Goal: Task Accomplishment & Management: Complete application form

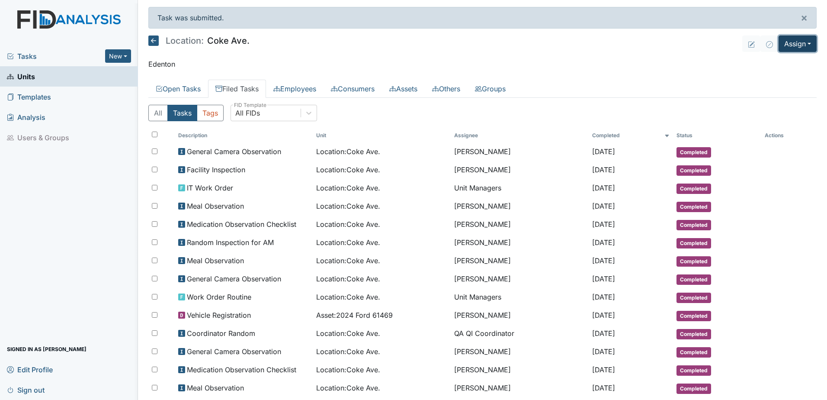
click at [792, 39] on button "Assign" at bounding box center [798, 43] width 38 height 16
click at [779, 77] on link "Assign Inspection" at bounding box center [777, 78] width 78 height 14
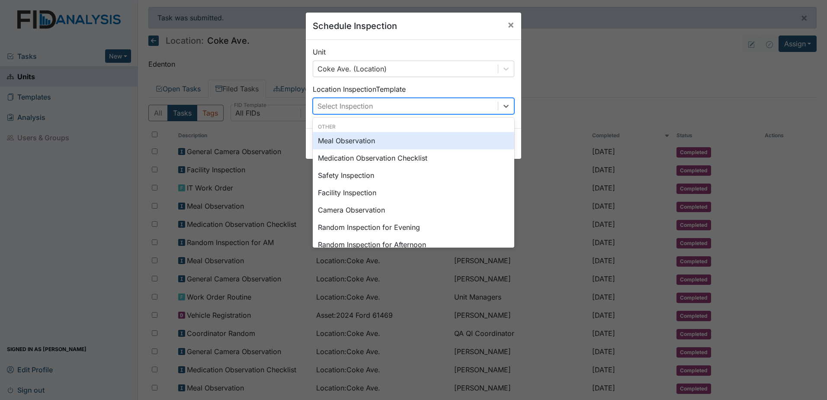
click at [443, 104] on div "Select Inspection" at bounding box center [405, 106] width 185 height 16
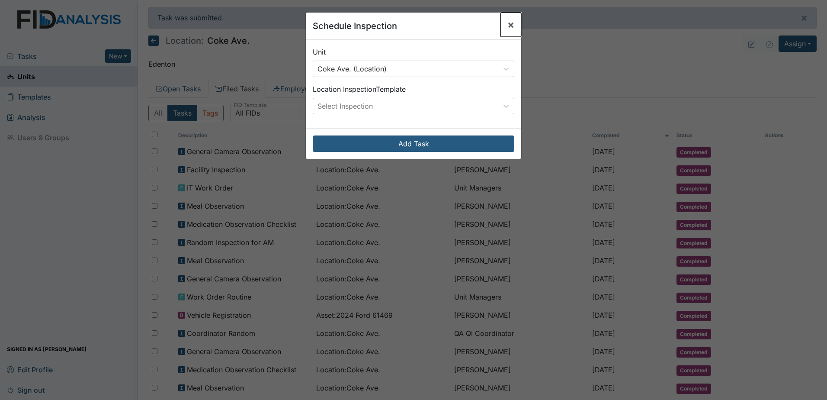
click at [508, 22] on span "×" at bounding box center [511, 24] width 7 height 13
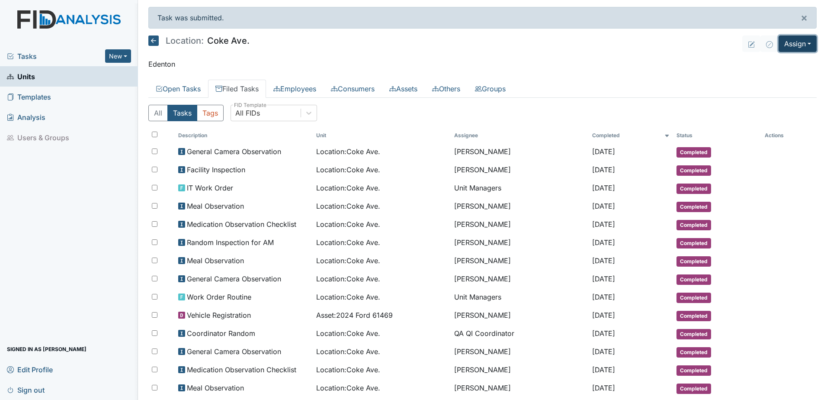
click at [788, 48] on button "Assign" at bounding box center [798, 43] width 38 height 16
click at [769, 77] on link "Assign Inspection" at bounding box center [777, 78] width 78 height 14
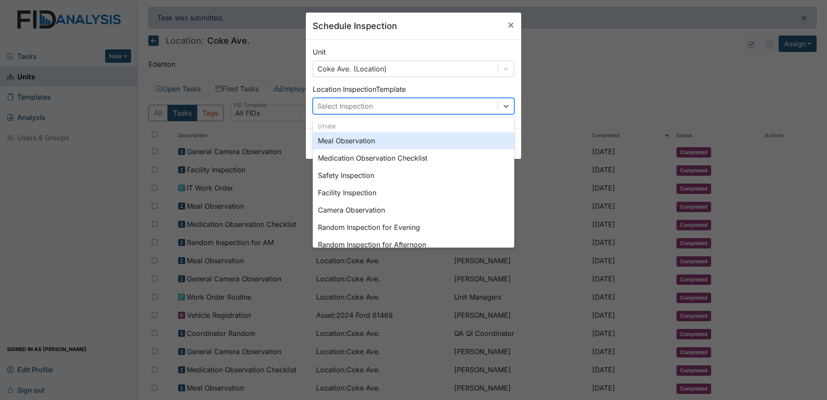
click at [420, 106] on div "Select Inspection" at bounding box center [405, 106] width 185 height 16
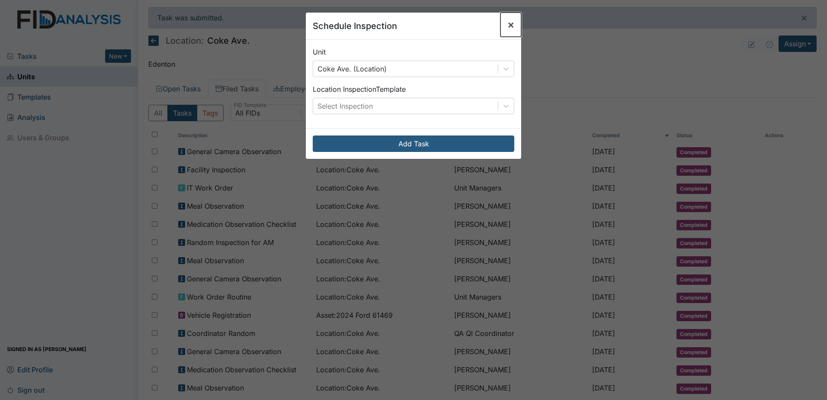
click at [508, 23] on span "×" at bounding box center [511, 24] width 7 height 13
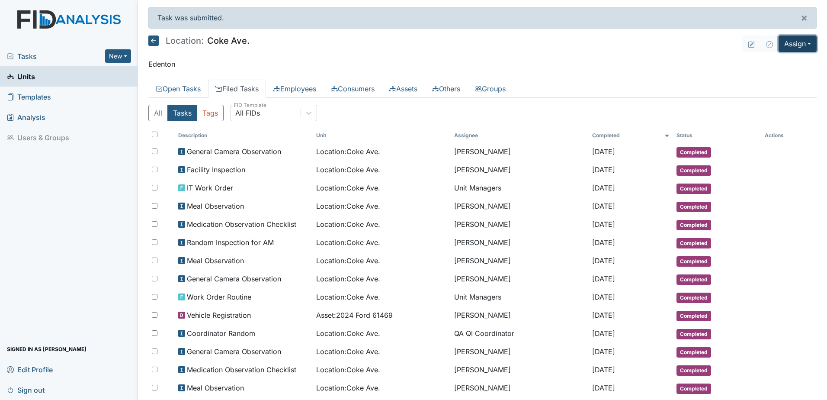
click at [787, 51] on button "Assign" at bounding box center [798, 43] width 38 height 16
click at [781, 65] on link "Assign Form" at bounding box center [777, 64] width 78 height 14
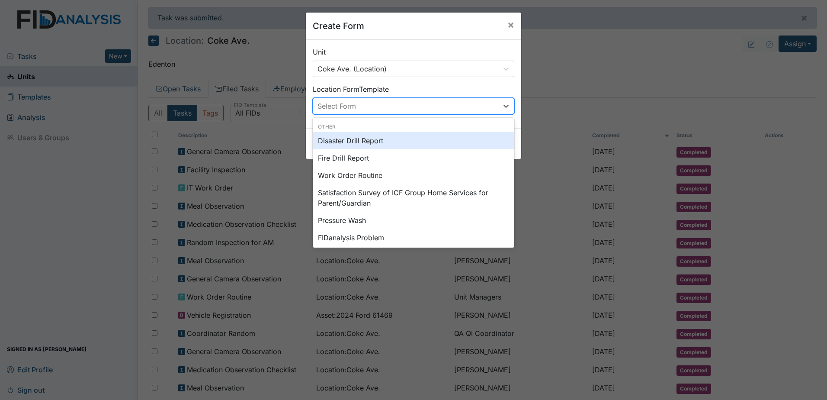
click at [438, 104] on div "Select Form" at bounding box center [405, 106] width 185 height 16
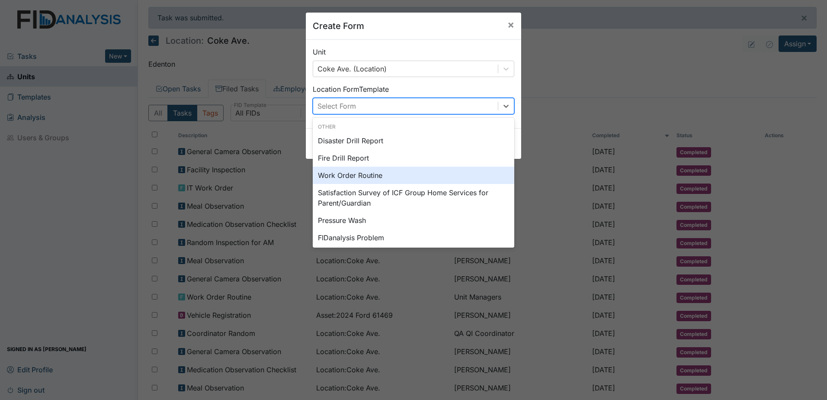
click at [402, 173] on div "Work Order Routine" at bounding box center [414, 175] width 202 height 17
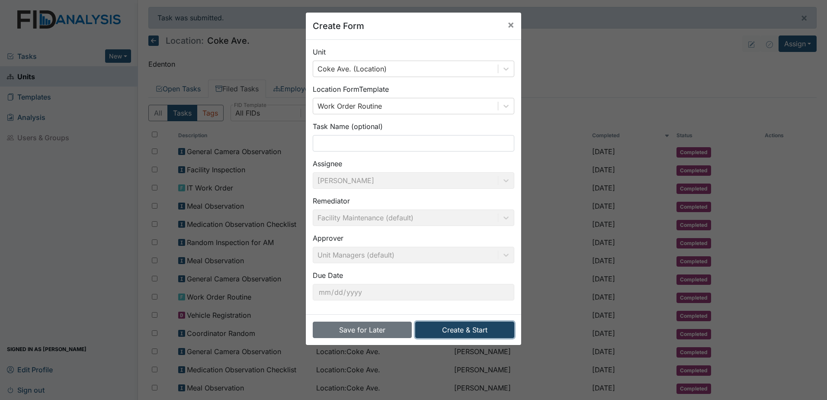
click at [478, 328] on button "Create & Start" at bounding box center [464, 330] width 99 height 16
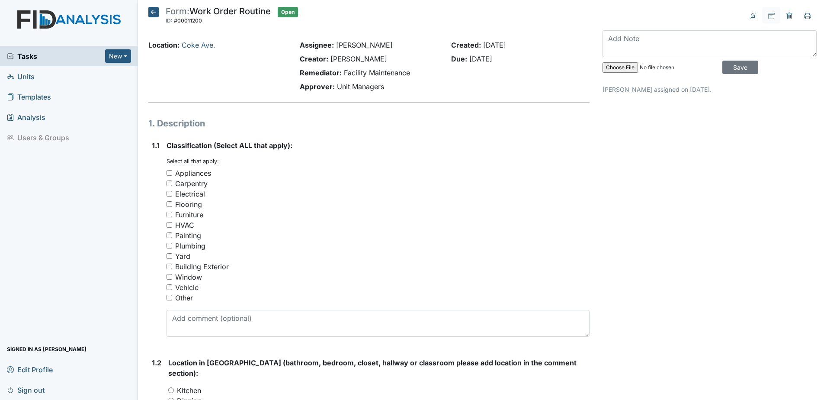
click at [170, 296] on input "Other" at bounding box center [170, 298] width 6 height 6
checkbox input "true"
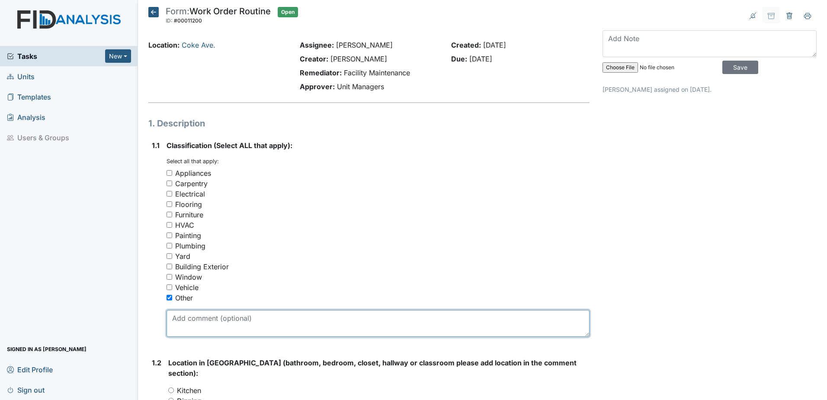
click at [241, 325] on textarea at bounding box center [378, 323] width 423 height 27
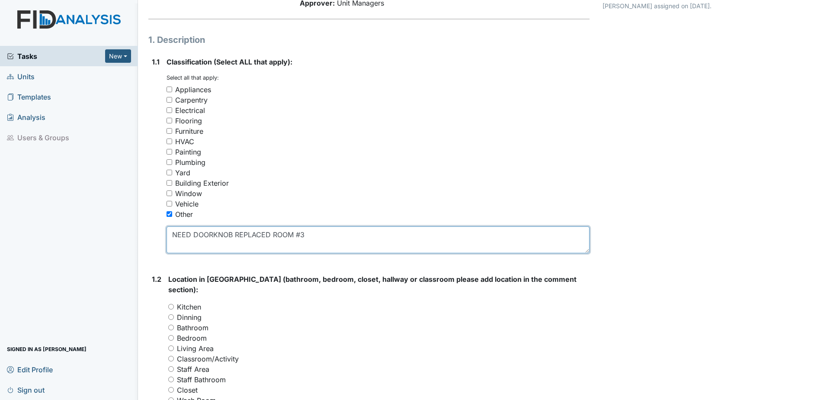
scroll to position [87, 0]
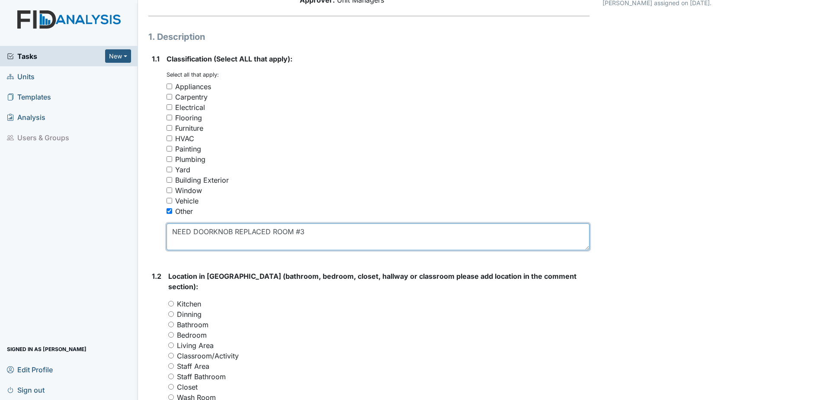
type textarea "NEED DOORKNOB REPLACED ROOM #3"
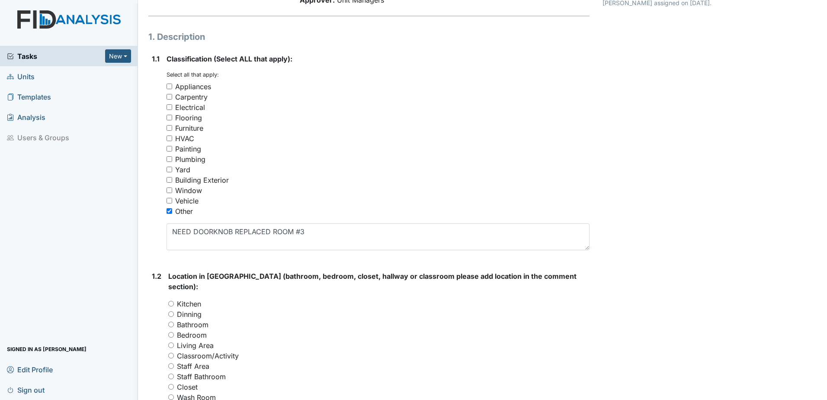
click at [173, 332] on input "Bedroom" at bounding box center [171, 335] width 6 height 6
radio input "true"
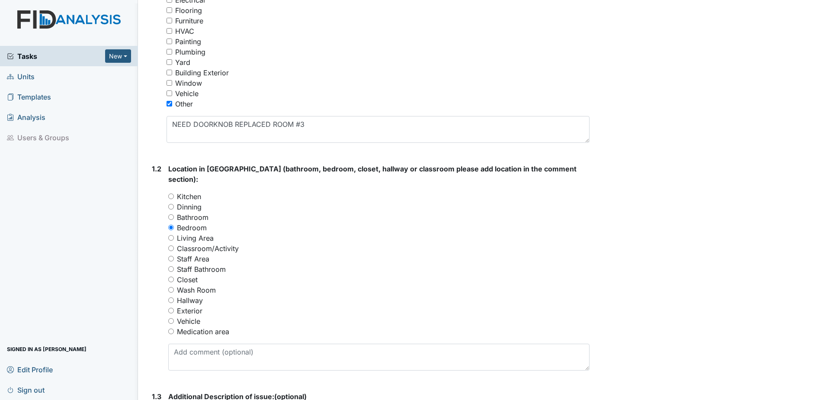
scroll to position [216, 0]
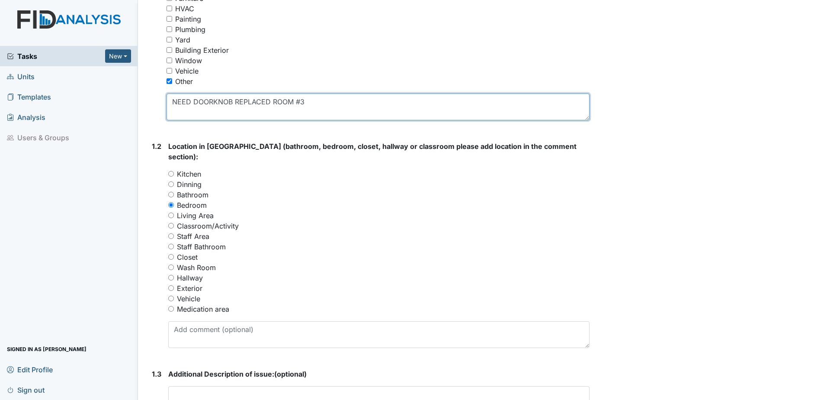
drag, startPoint x: 168, startPoint y: 99, endPoint x: 308, endPoint y: 110, distance: 140.2
click at [308, 110] on textarea "NEED DOORKNOB REPLACED ROOM #3" at bounding box center [378, 106] width 423 height 27
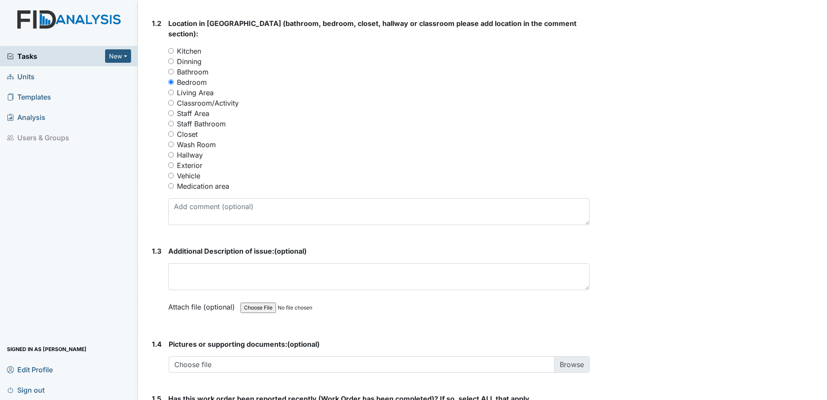
scroll to position [389, 0]
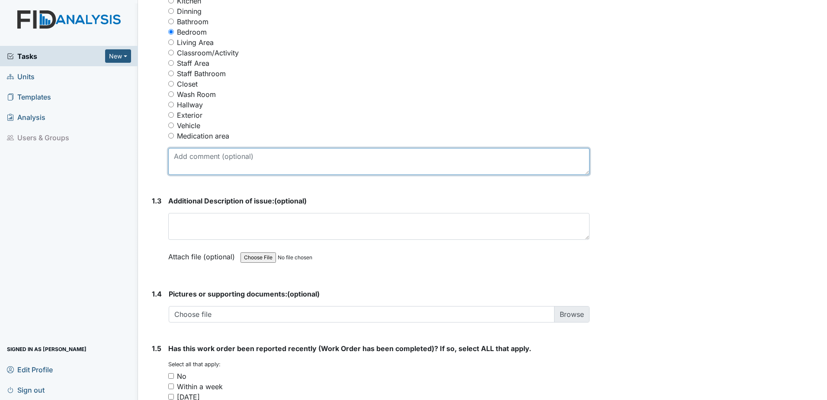
drag, startPoint x: 209, startPoint y: 218, endPoint x: 199, endPoint y: 148, distance: 69.9
paste textarea "NEED DOORKNOB REPLACED ROOM #3"
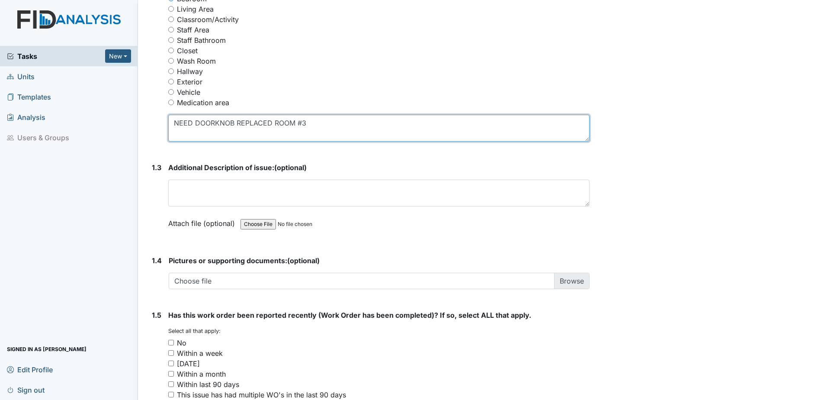
scroll to position [501, 0]
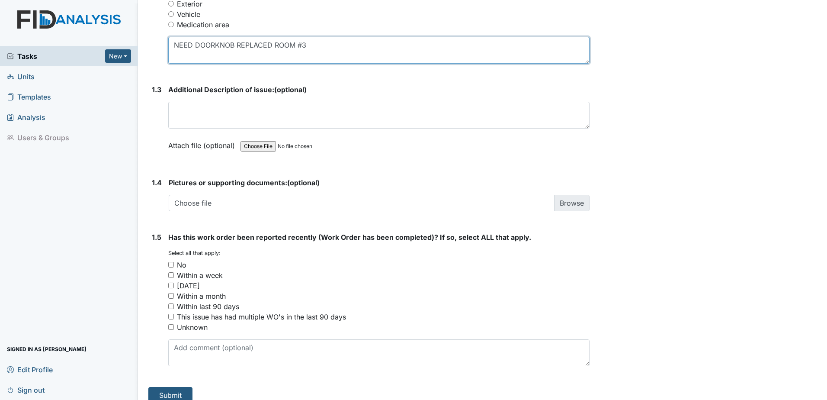
type textarea "NEED DOORKNOB REPLACED ROOM #3"
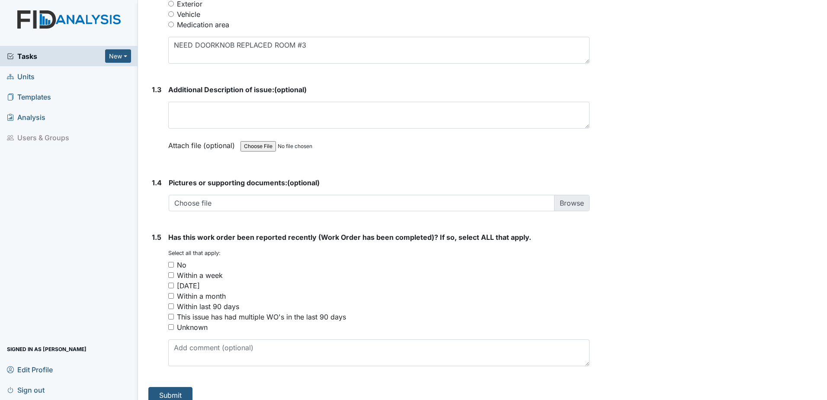
click at [171, 262] on input "No" at bounding box center [171, 265] width 6 height 6
checkbox input "true"
click at [179, 387] on button "Submit" at bounding box center [170, 395] width 44 height 16
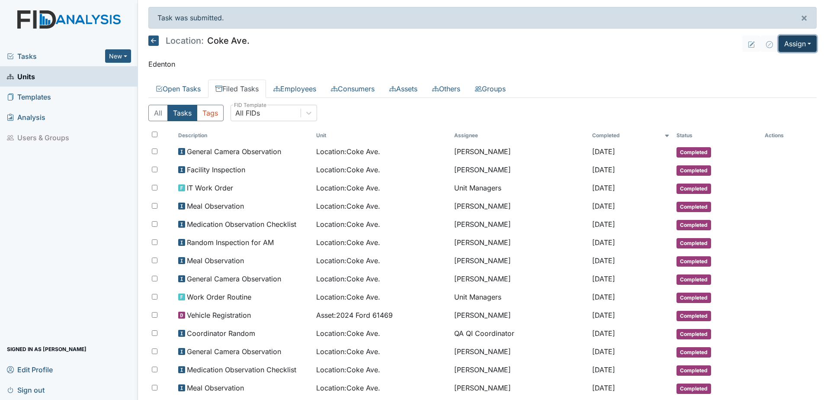
click at [788, 48] on button "Assign" at bounding box center [798, 43] width 38 height 16
click at [781, 65] on link "Assign Form" at bounding box center [777, 64] width 78 height 14
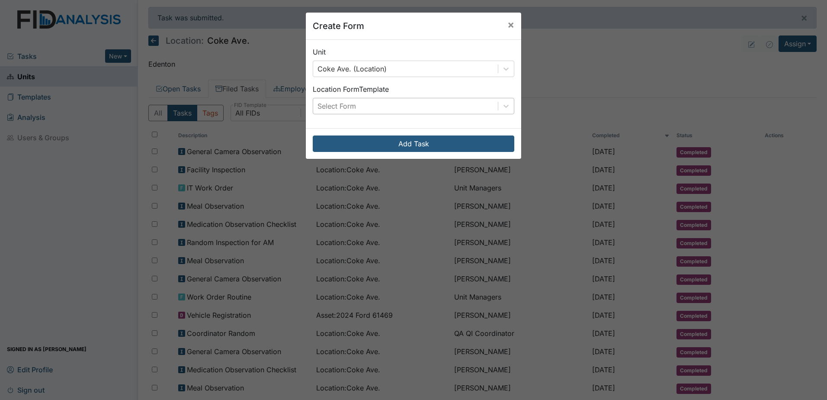
click at [396, 108] on div "Select Form" at bounding box center [405, 106] width 185 height 16
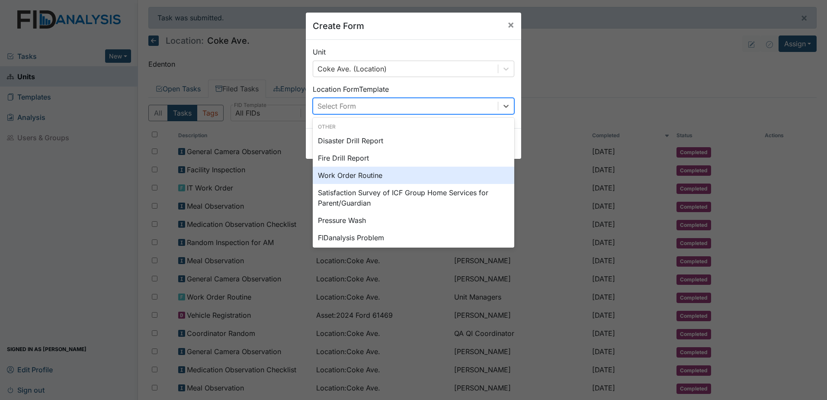
click at [362, 181] on div "Work Order Routine" at bounding box center [414, 175] width 202 height 17
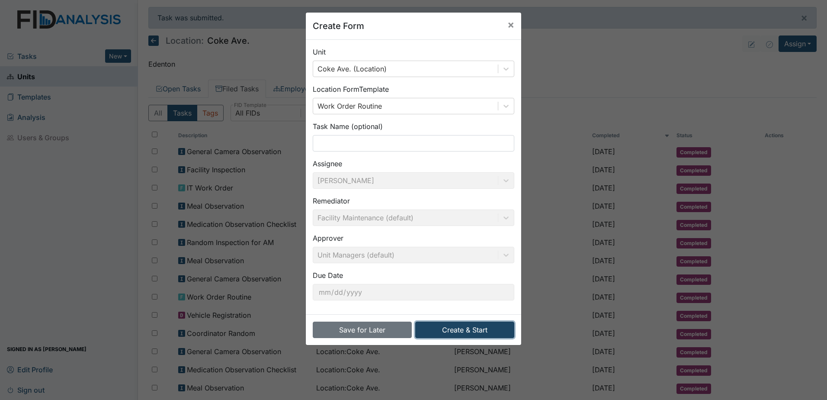
click at [465, 327] on button "Create & Start" at bounding box center [464, 330] width 99 height 16
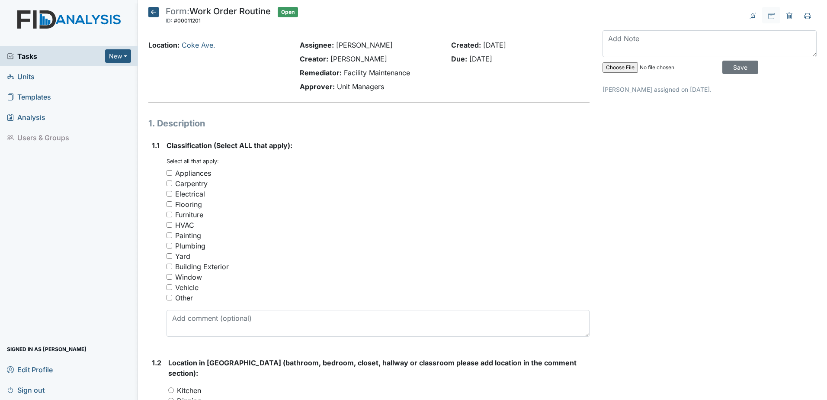
click at [169, 296] on input "Other" at bounding box center [170, 298] width 6 height 6
checkbox input "true"
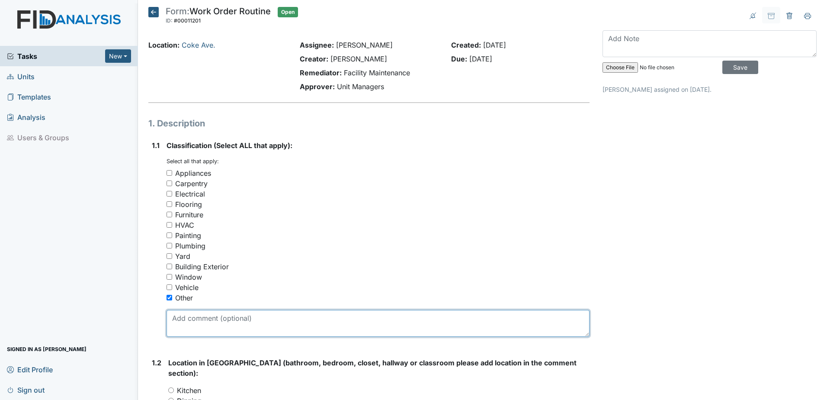
paste textarea "NEED DOORKNOB REPLACED ROOM #3"
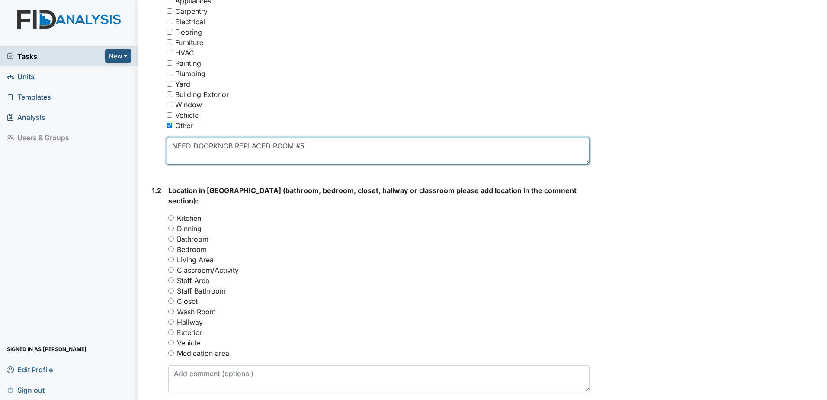
scroll to position [173, 0]
type textarea "NEED DOORKNOB REPLACED ROOM #5"
click at [171, 245] on input "Bedroom" at bounding box center [171, 248] width 6 height 6
radio input "true"
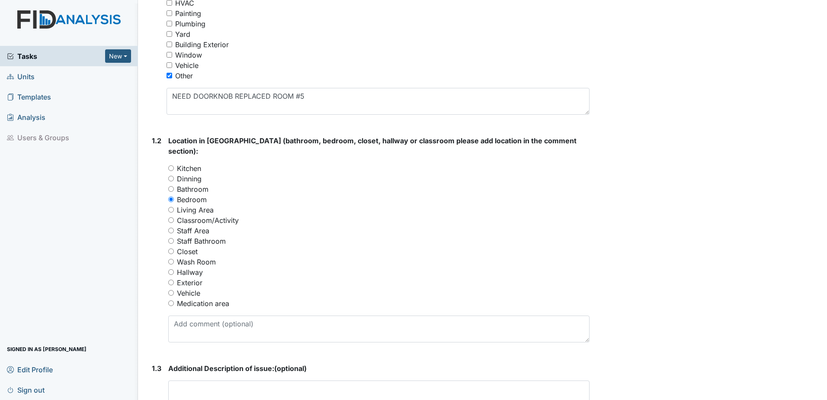
scroll to position [216, 0]
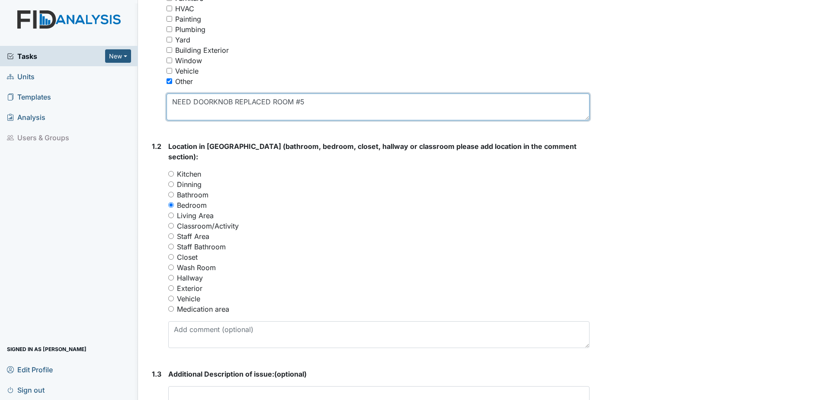
drag, startPoint x: 172, startPoint y: 100, endPoint x: 318, endPoint y: 105, distance: 146.4
click at [318, 105] on textarea "NEED DOORKNOB REPLACED ROOM #5" at bounding box center [378, 106] width 423 height 27
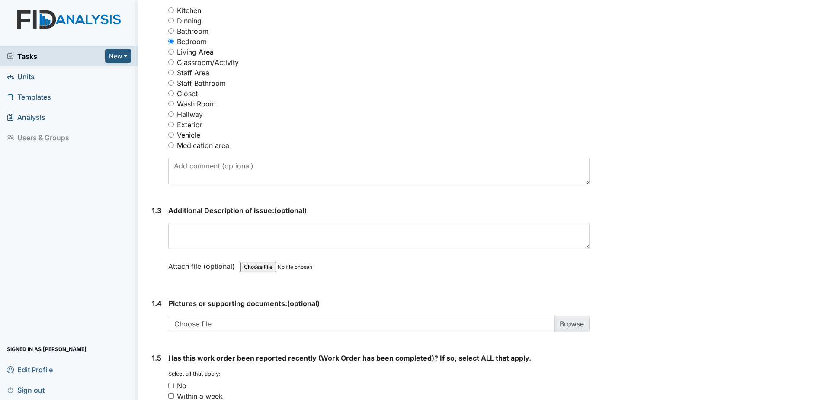
scroll to position [346, 0]
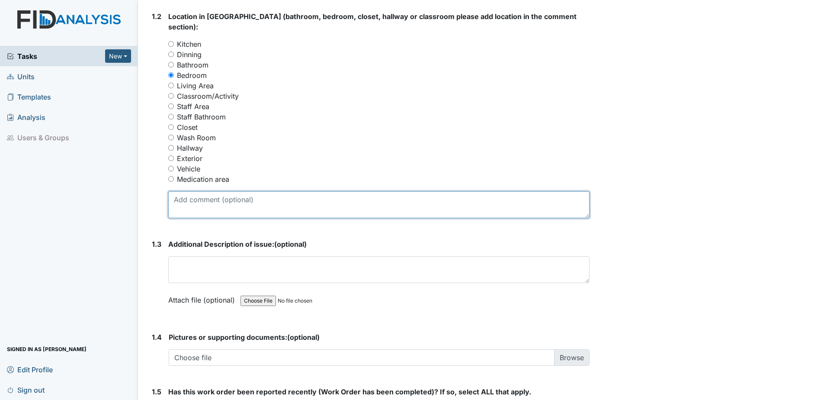
paste textarea "NEED DOORKNOB REPLACED ROOM #5"
type textarea "NEED DOORKNOB REPLACED ROOM #5"
click at [705, 224] on div "Archive Task × Are you sure you want to archive this task? It will appear as in…" at bounding box center [709, 109] width 227 height 897
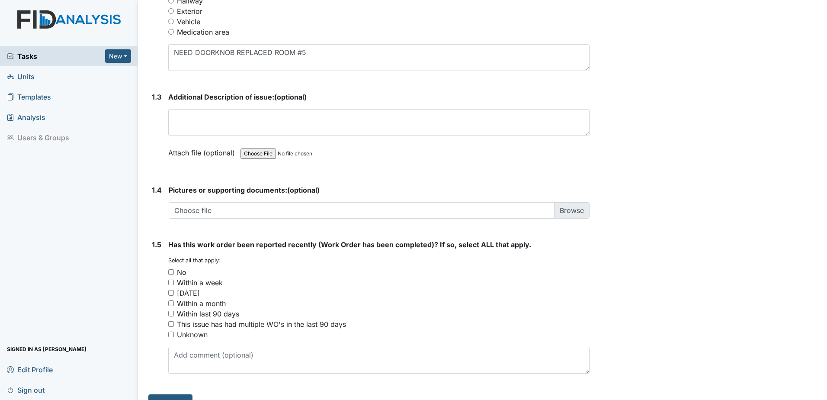
scroll to position [501, 0]
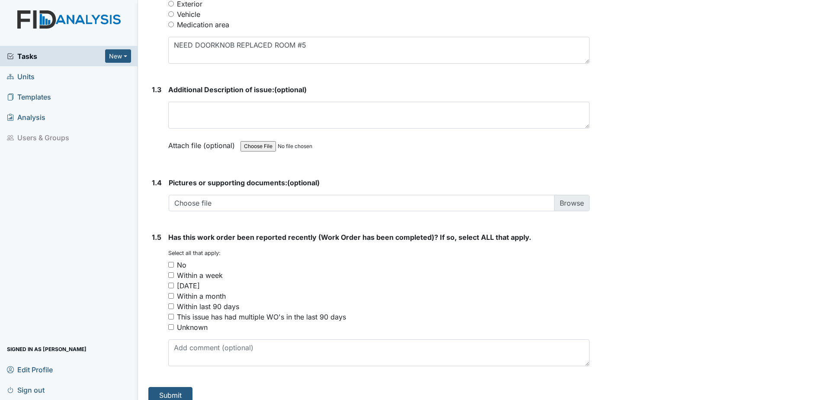
click at [170, 262] on input "No" at bounding box center [171, 265] width 6 height 6
checkbox input "true"
drag, startPoint x: 174, startPoint y: 379, endPoint x: 183, endPoint y: 366, distance: 16.4
click at [178, 373] on div "1. Description 1.1 Classification (Select ALL that apply): You must select one …" at bounding box center [368, 9] width 441 height 787
click at [174, 387] on button "Submit" at bounding box center [170, 395] width 44 height 16
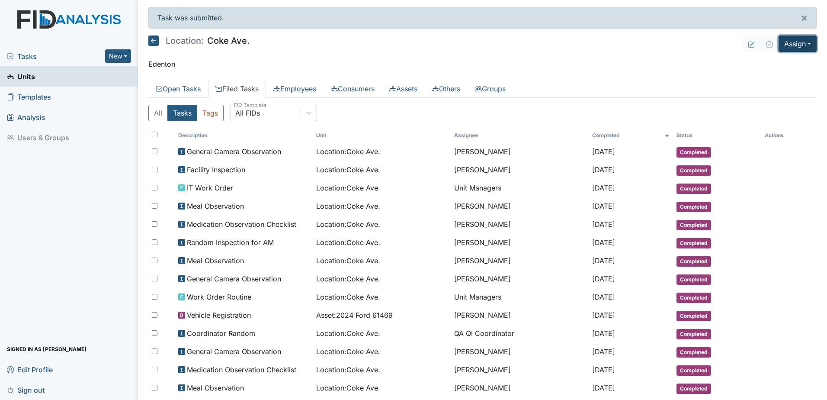
click at [791, 42] on button "Assign" at bounding box center [798, 43] width 38 height 16
click at [763, 62] on link "Assign Form" at bounding box center [777, 64] width 78 height 14
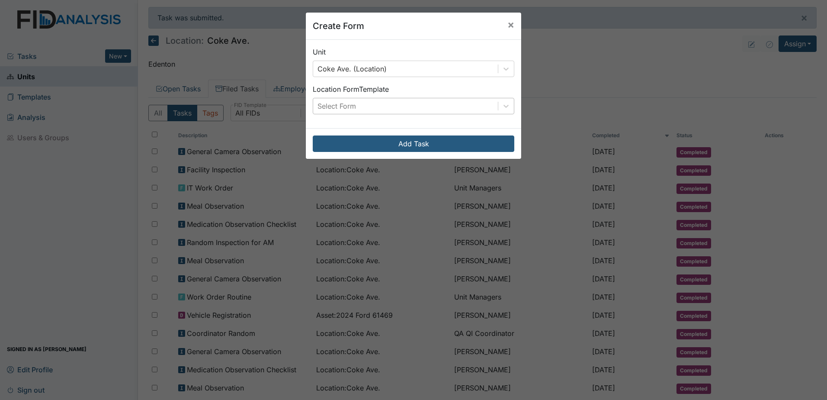
click at [338, 106] on div "Select Form" at bounding box center [337, 106] width 39 height 10
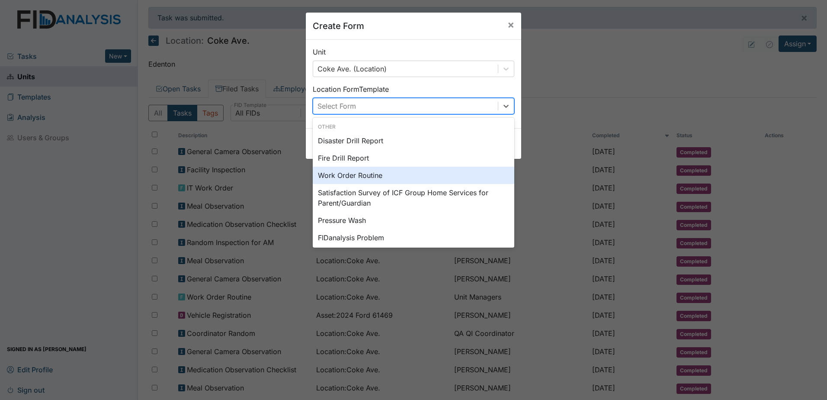
click at [357, 172] on div "Work Order Routine" at bounding box center [414, 175] width 202 height 17
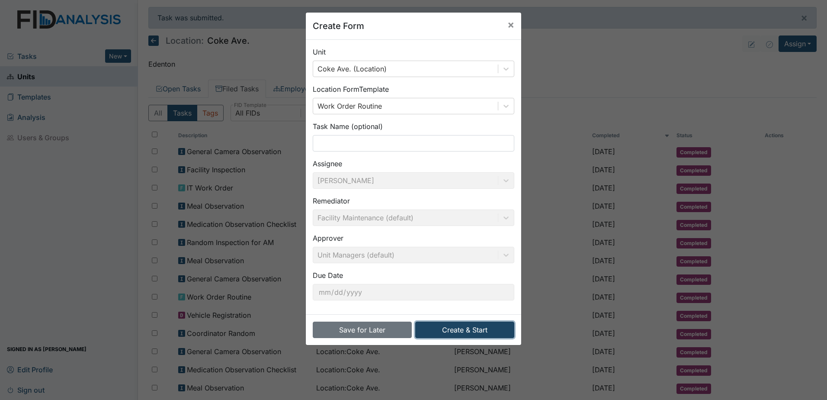
click at [482, 327] on button "Create & Start" at bounding box center [464, 330] width 99 height 16
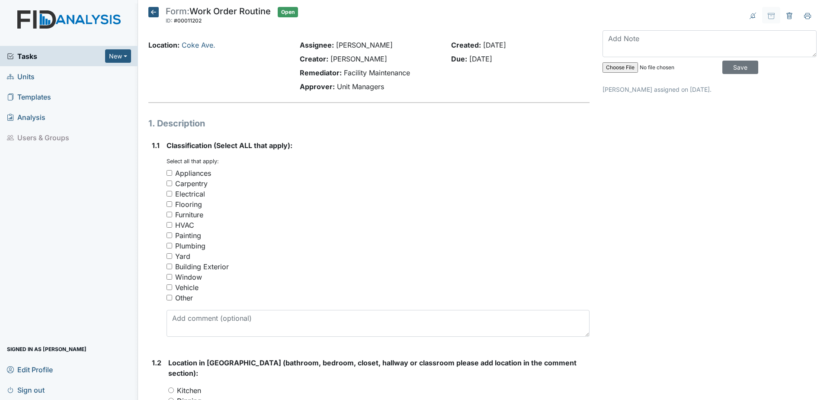
click at [169, 298] on input "Other" at bounding box center [170, 298] width 6 height 6
checkbox input "true"
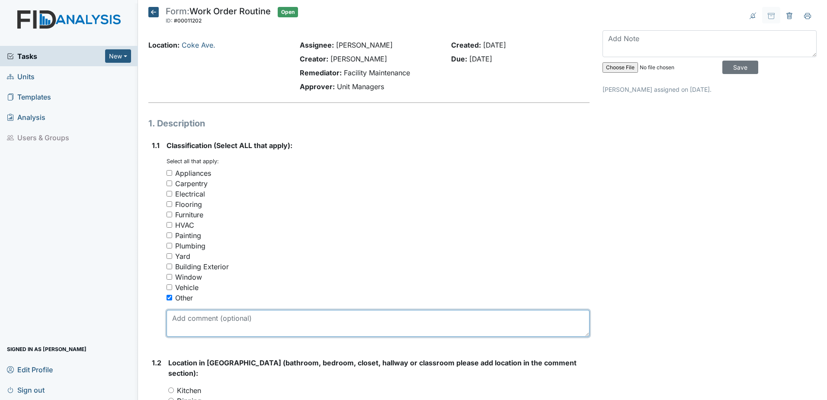
paste textarea "NEED DOORKNOB REPLACED ROOM #5"
click at [271, 319] on textarea "NEED DOORKNOB REPLACED Handicap bathroom" at bounding box center [378, 323] width 423 height 27
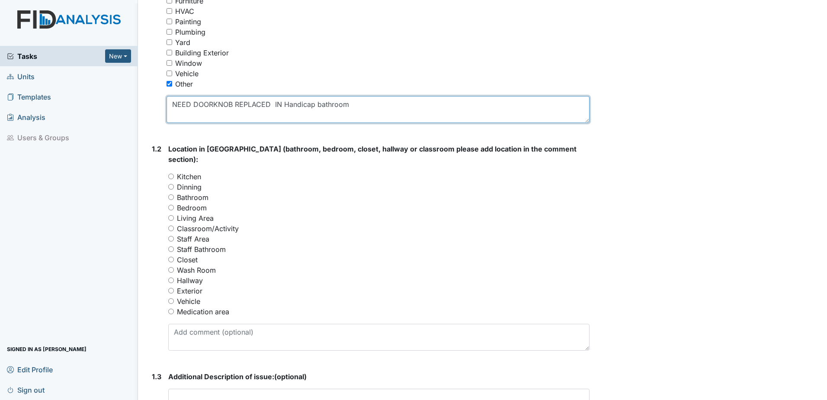
scroll to position [216, 0]
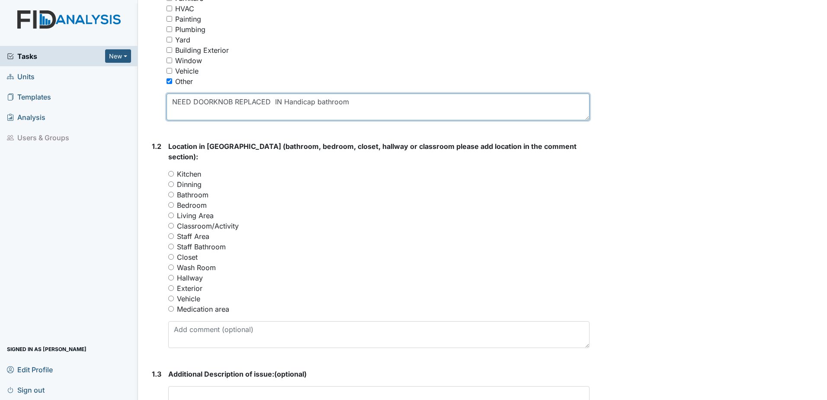
type textarea "NEED DOORKNOB REPLACED IN Handicap bathroom"
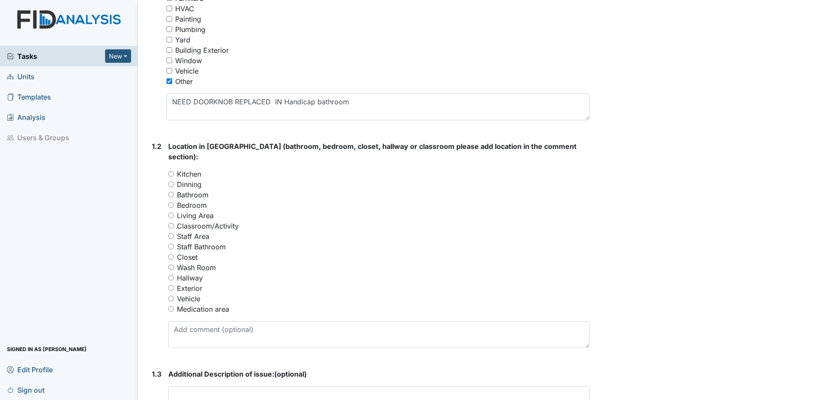
click at [171, 192] on input "Bathroom" at bounding box center [171, 195] width 6 height 6
radio input "true"
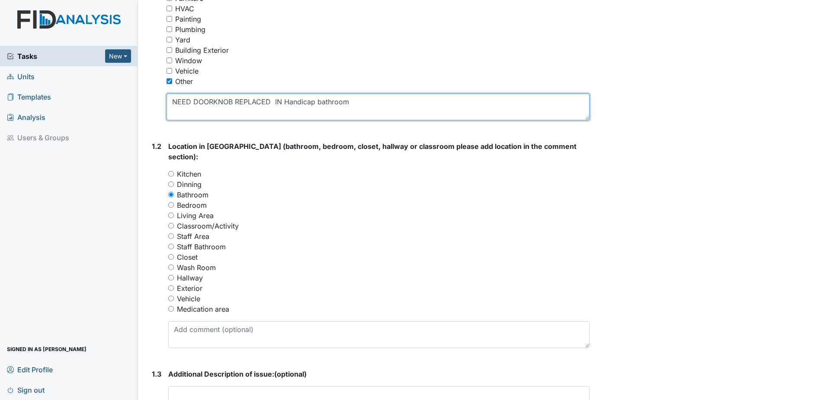
drag, startPoint x: 172, startPoint y: 101, endPoint x: 359, endPoint y: 103, distance: 186.9
click at [359, 103] on textarea "NEED DOORKNOB REPLACED IN Handicap bathroom" at bounding box center [378, 106] width 423 height 27
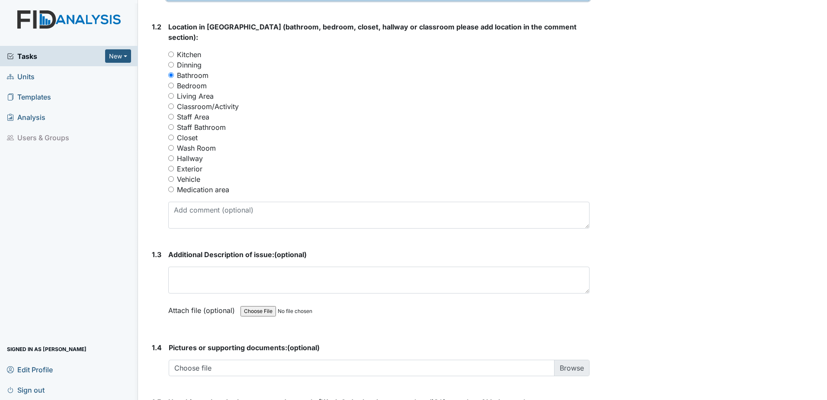
scroll to position [346, 0]
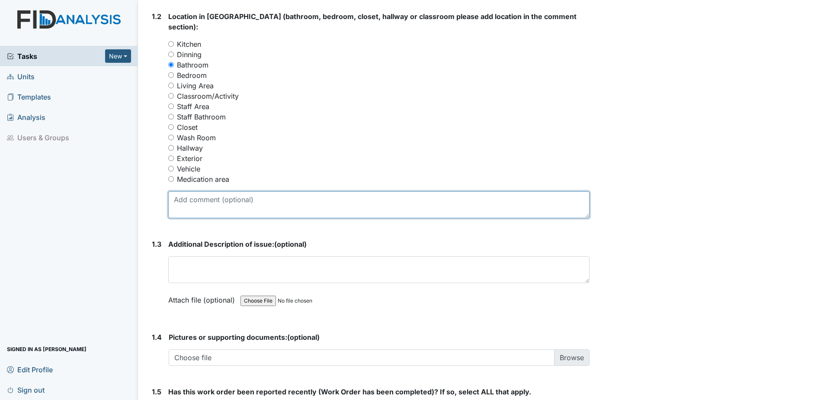
paste textarea "NEED DOORKNOB REPLACED IN Handicap bathroom"
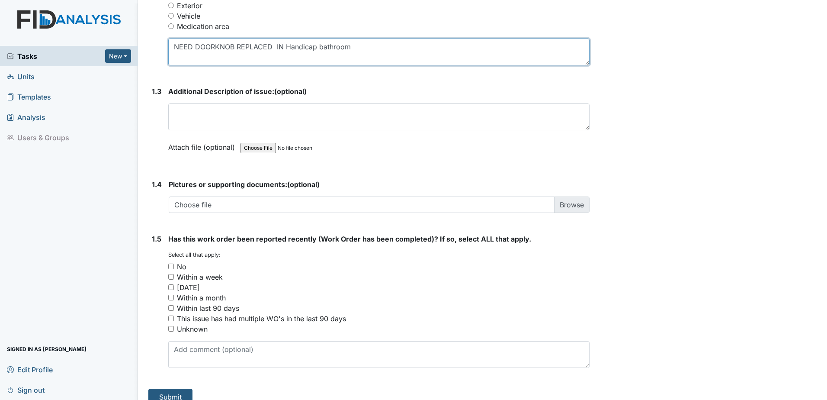
scroll to position [501, 0]
type textarea "NEED DOORKNOB REPLACED IN Handicap bathroom"
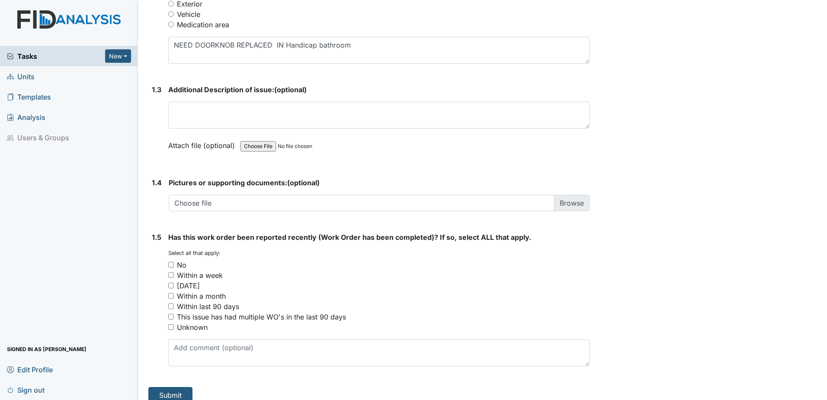
click at [170, 262] on input "No" at bounding box center [171, 265] width 6 height 6
checkbox input "true"
click at [169, 387] on button "Submit" at bounding box center [170, 395] width 44 height 16
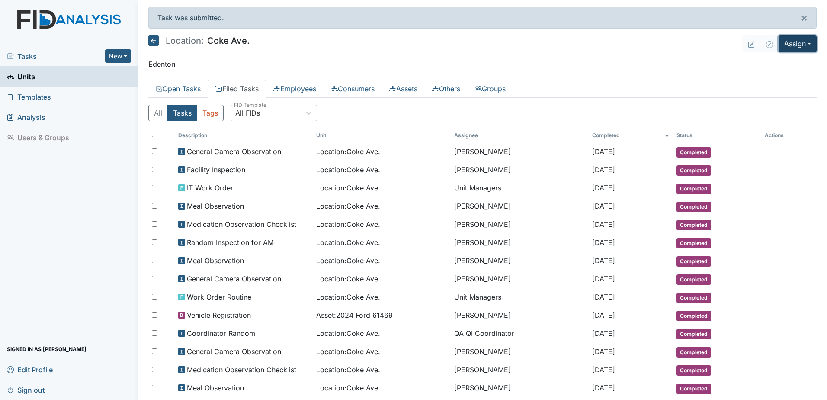
click at [789, 44] on button "Assign" at bounding box center [798, 43] width 38 height 16
click at [772, 61] on link "Assign Form" at bounding box center [777, 64] width 78 height 14
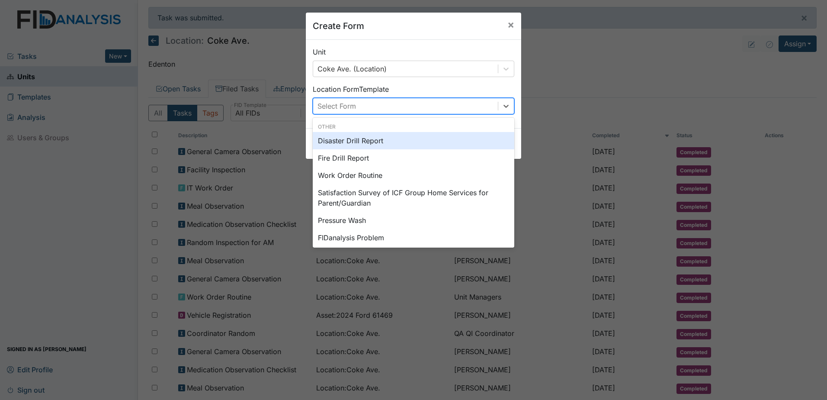
click at [373, 105] on div "Select Form" at bounding box center [405, 106] width 185 height 16
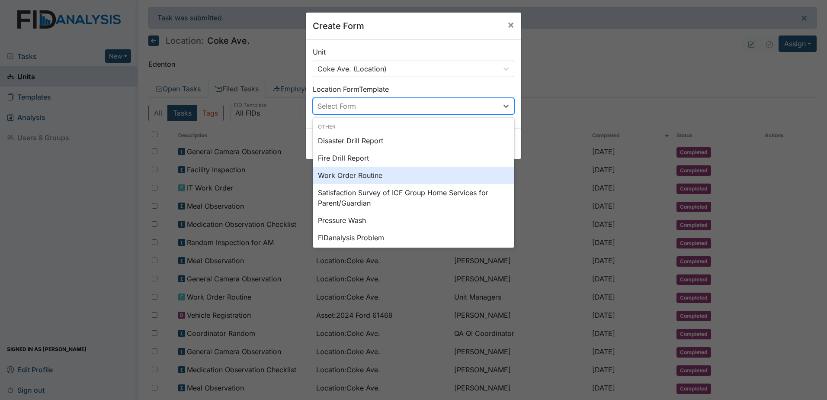
click at [374, 174] on div "Work Order Routine" at bounding box center [414, 175] width 202 height 17
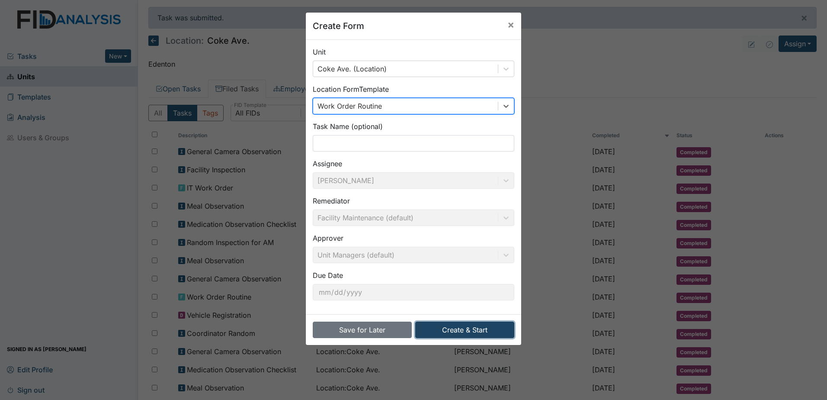
click at [457, 331] on button "Create & Start" at bounding box center [464, 330] width 99 height 16
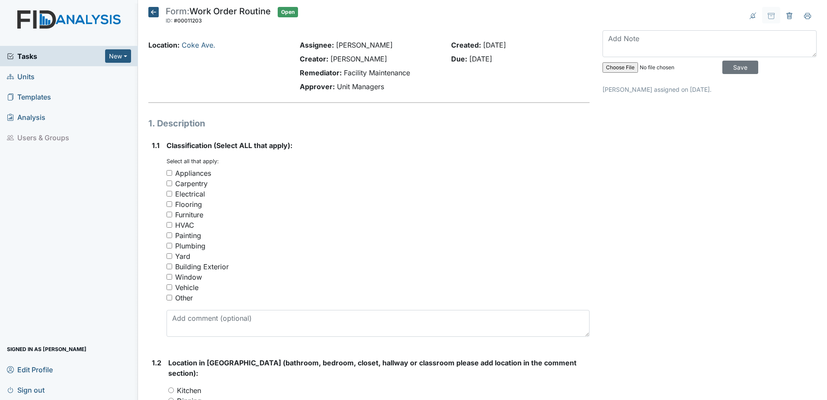
click at [169, 298] on input "Other" at bounding box center [170, 298] width 6 height 6
checkbox input "true"
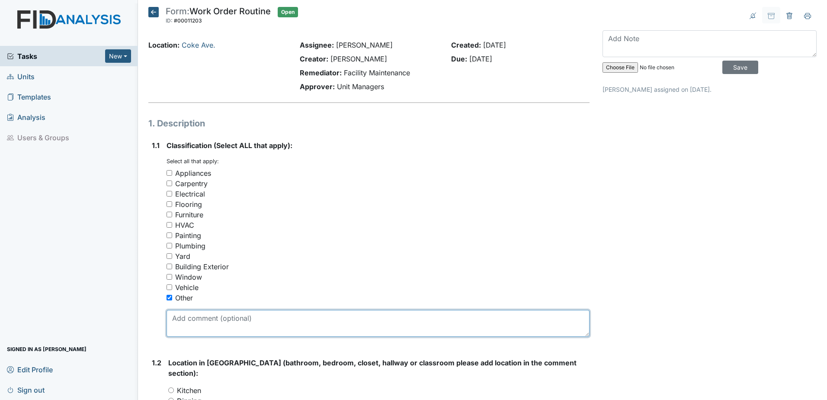
click at [202, 320] on textarea at bounding box center [378, 323] width 423 height 27
paste textarea "NEED DOORKNOB REPLACED IN Handicap bathroom"
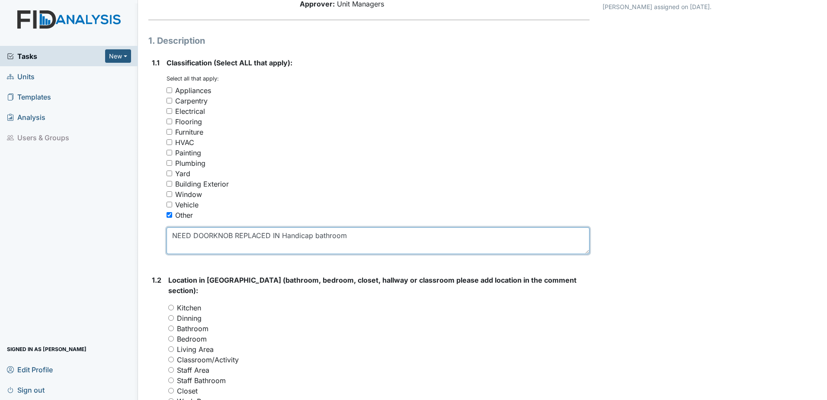
scroll to position [173, 0]
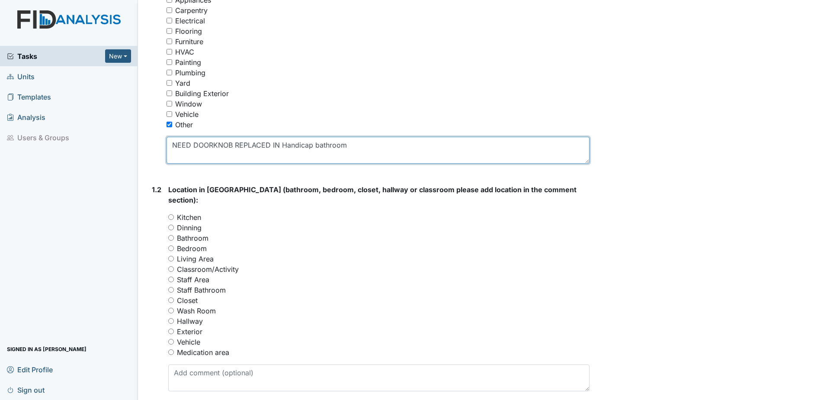
click at [312, 143] on textarea "NEED DOORKNOB REPLACED IN Handicap bathroom" at bounding box center [378, 150] width 423 height 27
click at [346, 149] on textarea "NEED DOORKNOB REPLACED IN STAFF bathroom" at bounding box center [378, 150] width 423 height 27
drag, startPoint x: 172, startPoint y: 144, endPoint x: 345, endPoint y: 164, distance: 174.3
click at [345, 164] on form "Classification (Select ALL that apply): You must select one or more of the belo…" at bounding box center [378, 68] width 423 height 203
type textarea "NEED DOORKNOB REPLACED IN STAFF bathroom"
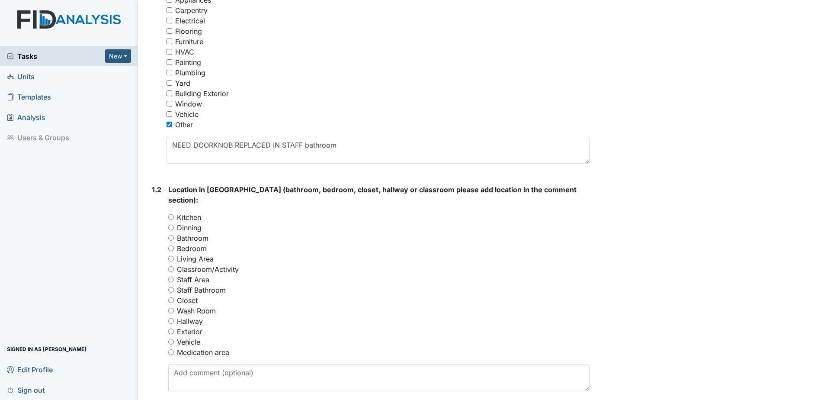
click at [336, 264] on div "Classroom/Activity" at bounding box center [378, 269] width 421 height 10
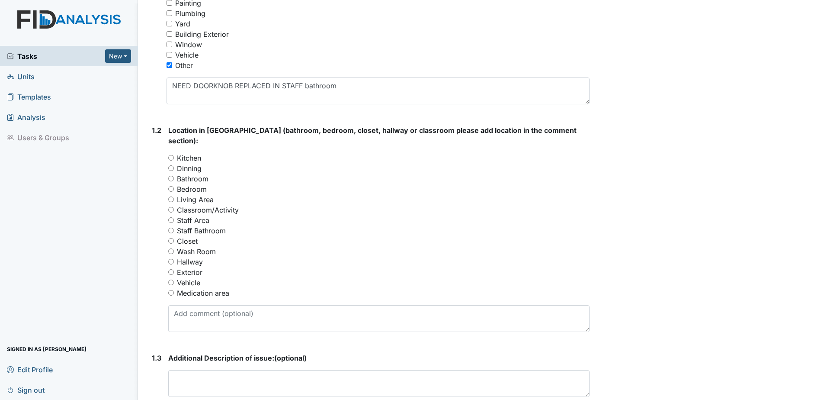
scroll to position [260, 0]
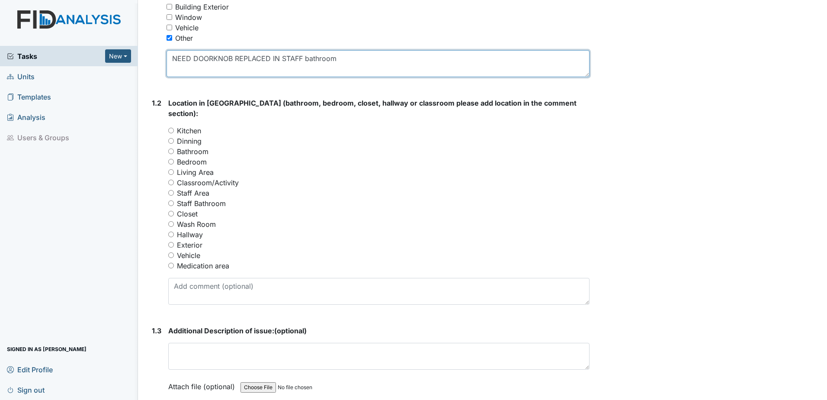
drag, startPoint x: 167, startPoint y: 53, endPoint x: 357, endPoint y: 64, distance: 189.8
click at [357, 64] on textarea "NEED DOORKNOB REPLACED IN STAFF bathroom" at bounding box center [378, 63] width 423 height 27
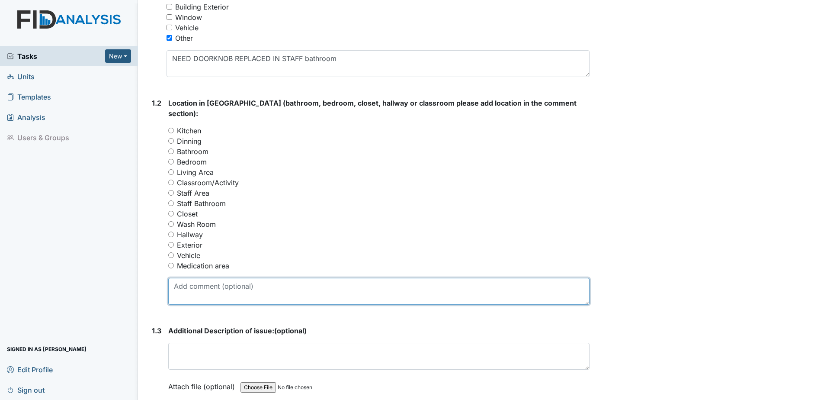
paste textarea "NEED DOORKNOB REPLACED IN STAFF bathroom"
type textarea "NEED DOORKNOB REPLACED IN STAFF bathroom"
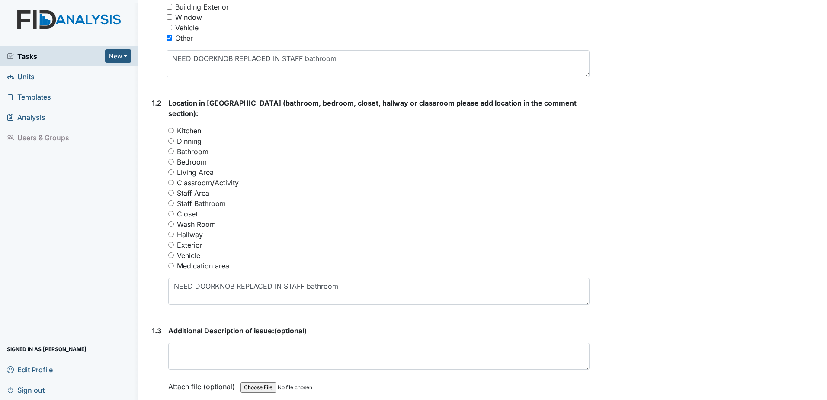
click at [170, 148] on input "Bathroom" at bounding box center [171, 151] width 6 height 6
radio input "true"
drag, startPoint x: 171, startPoint y: 140, endPoint x: 193, endPoint y: 143, distance: 22.3
click at [171, 148] on input "Bathroom" at bounding box center [171, 151] width 6 height 6
radio input "true"
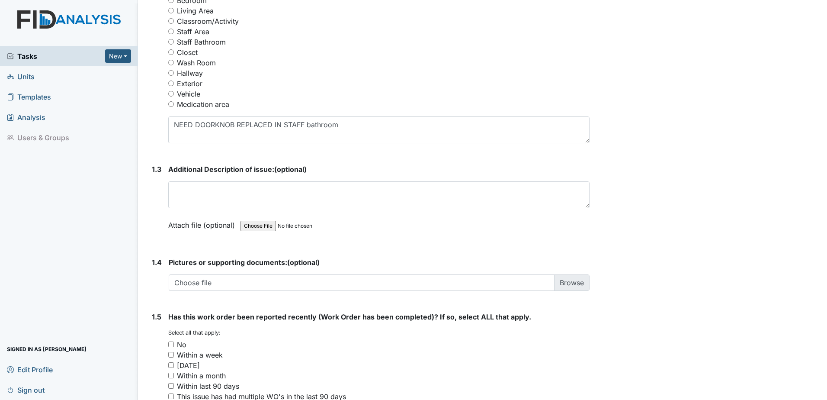
scroll to position [433, 0]
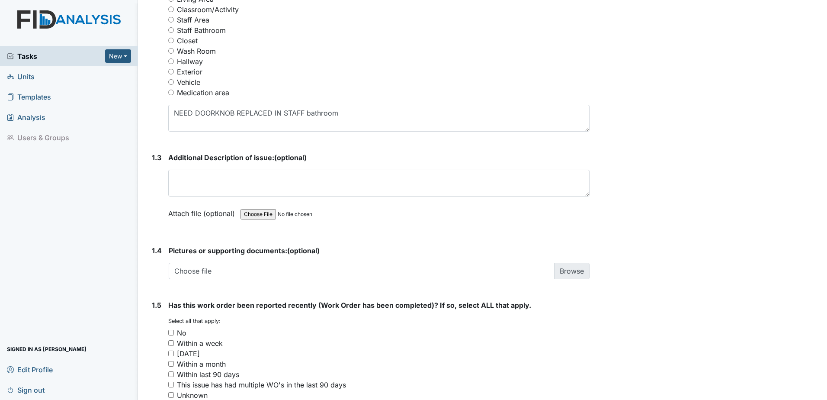
click at [173, 330] on input "No" at bounding box center [171, 333] width 6 height 6
checkbox input "true"
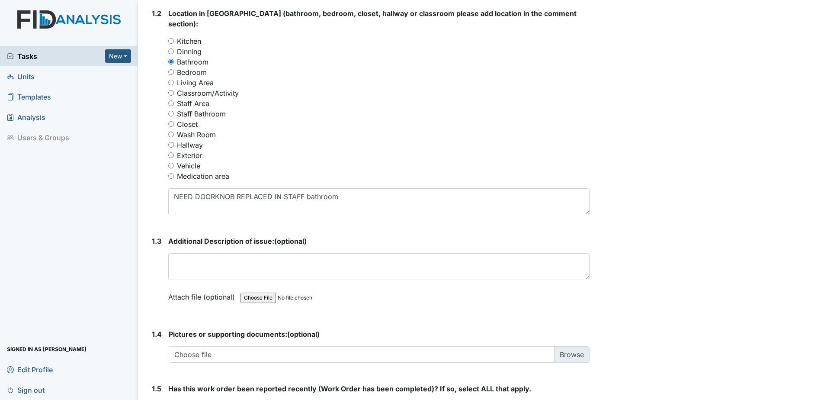
scroll to position [346, 0]
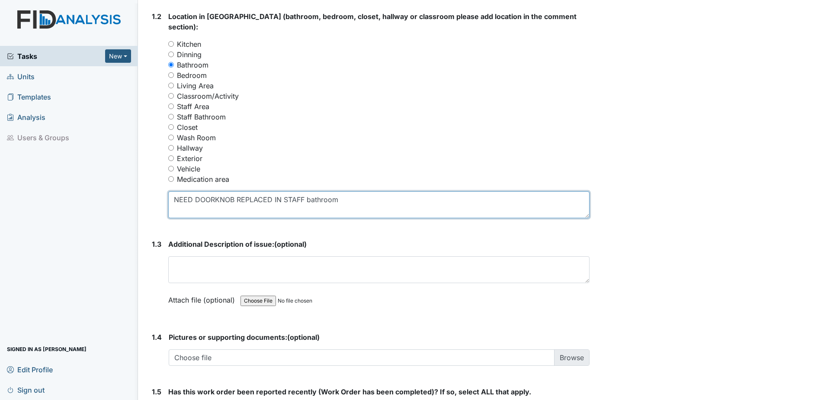
click at [364, 191] on textarea "NEED DOORKNOB REPLACED IN STAFF bathroom" at bounding box center [378, 204] width 421 height 27
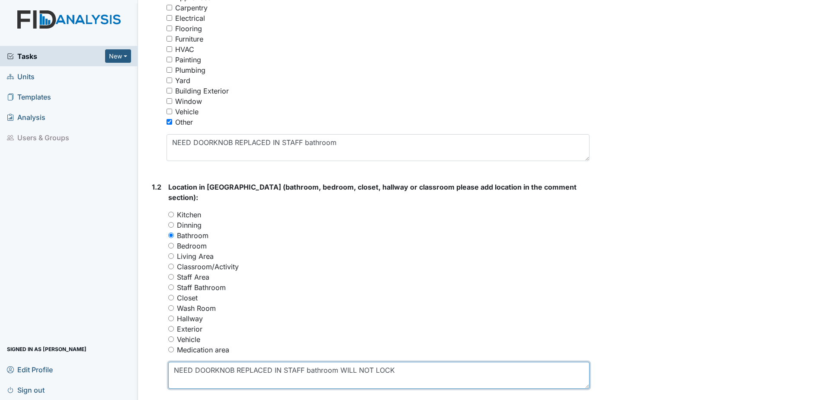
scroll to position [173, 0]
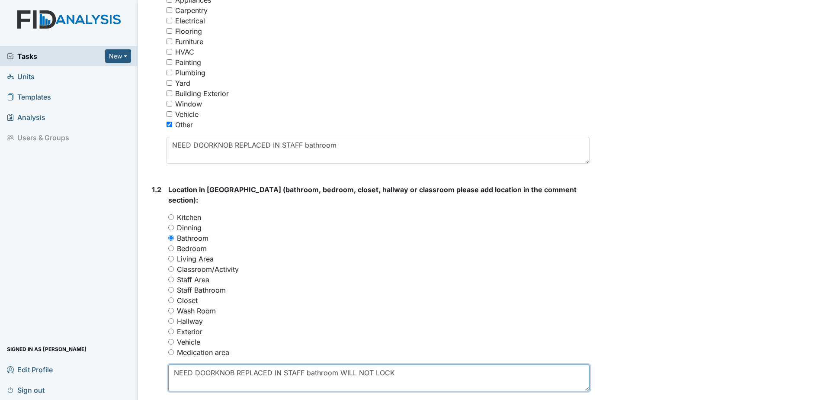
type textarea "NEED DOORKNOB REPLACED IN STAFF bathroom WILL NOT LOCK"
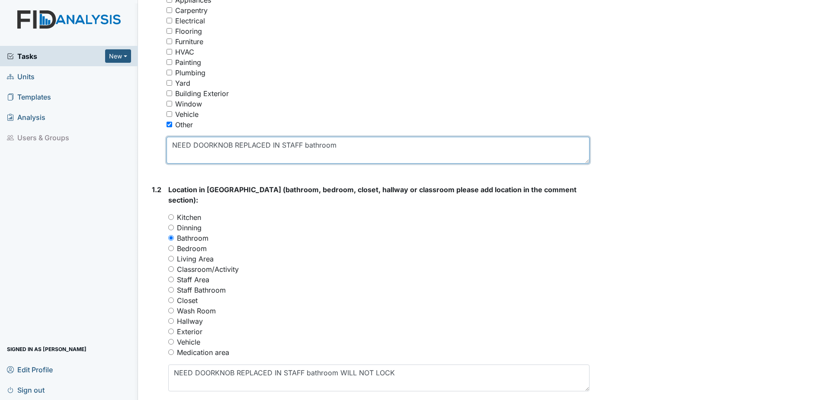
click at [352, 142] on textarea "NEED DOORKNOB REPLACED IN STAFF bathroom" at bounding box center [378, 150] width 423 height 27
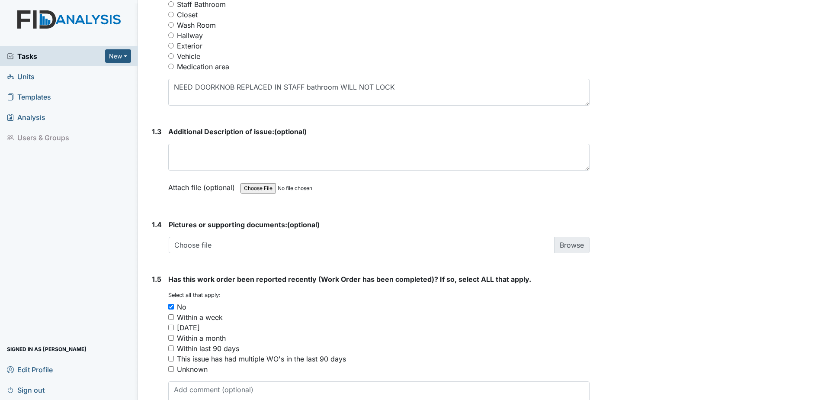
scroll to position [501, 0]
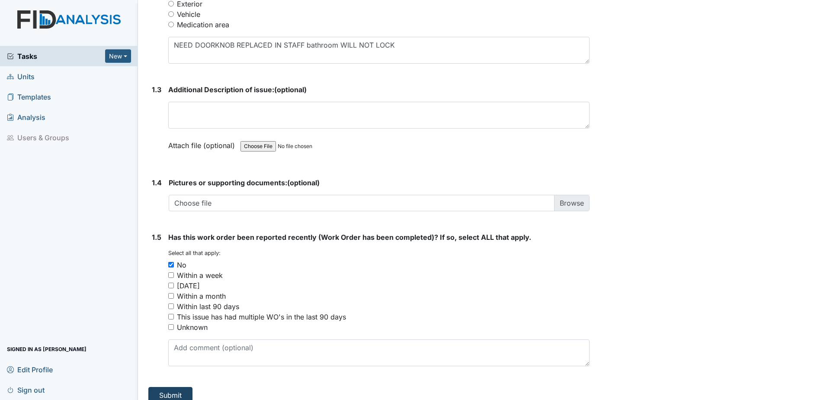
type textarea "NEED DOORKNOB REPLACED IN STAFF bathroom WILL NOT LOCK"
click at [163, 387] on button "Submit" at bounding box center [170, 395] width 44 height 16
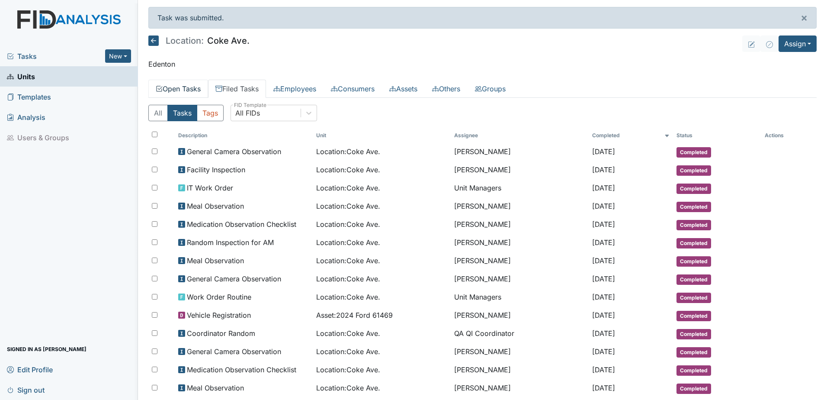
click at [180, 87] on link "Open Tasks" at bounding box center [178, 89] width 60 height 18
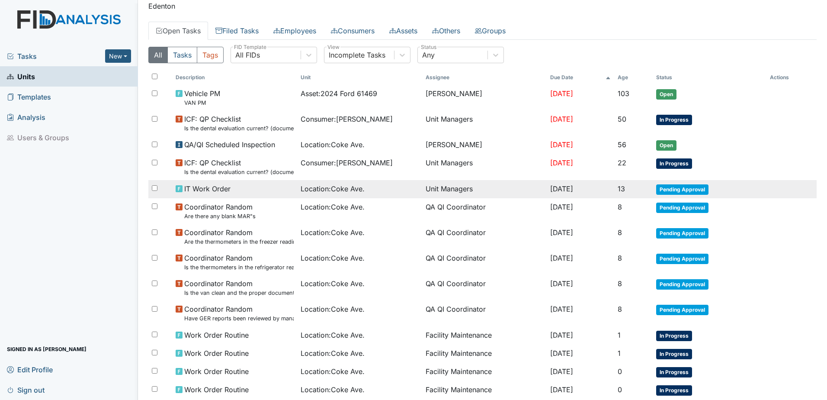
scroll to position [163, 0]
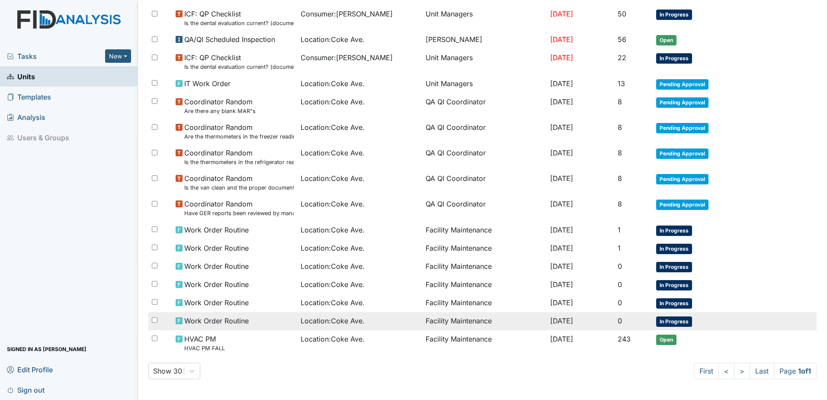
click at [389, 315] on div "Location : [GEOGRAPHIC_DATA]." at bounding box center [360, 320] width 118 height 10
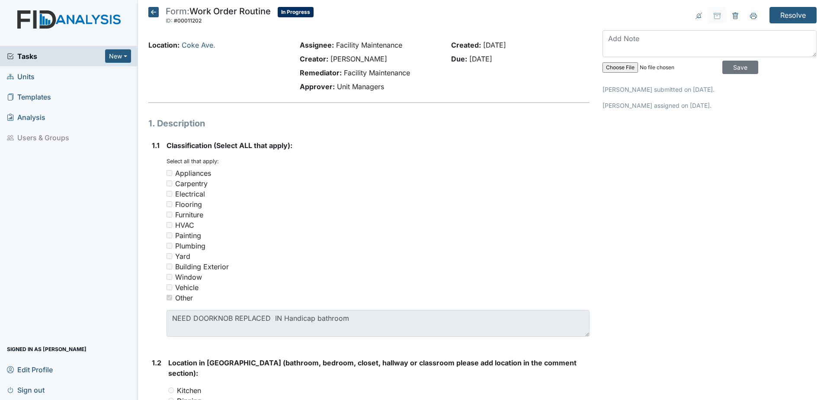
click at [148, 13] on icon at bounding box center [153, 12] width 10 height 10
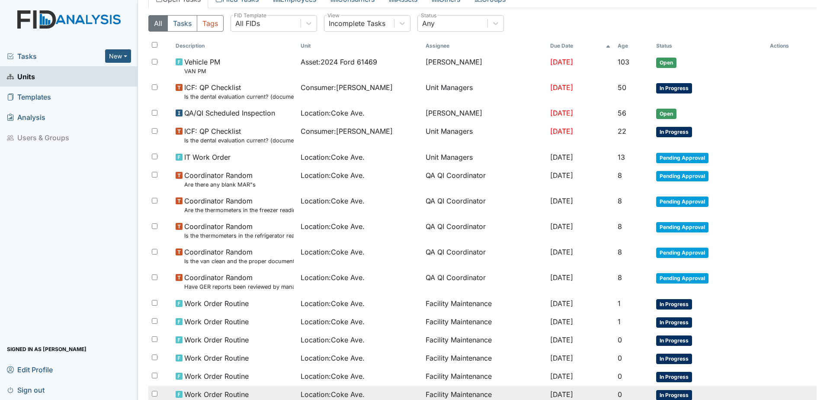
scroll to position [130, 0]
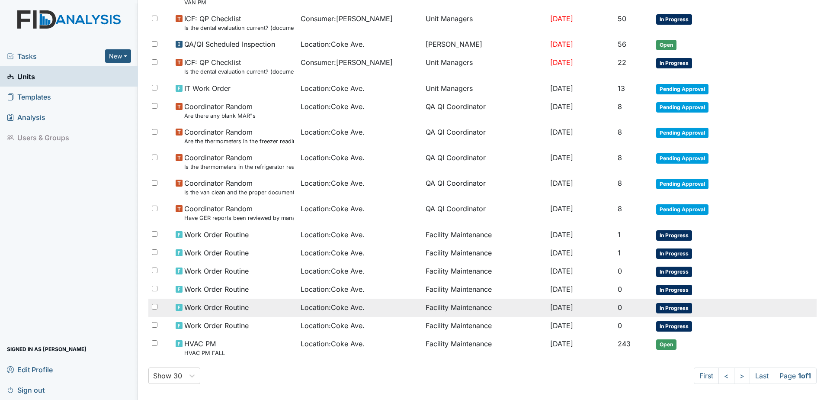
click at [374, 306] on div "Location : [GEOGRAPHIC_DATA]." at bounding box center [360, 307] width 118 height 10
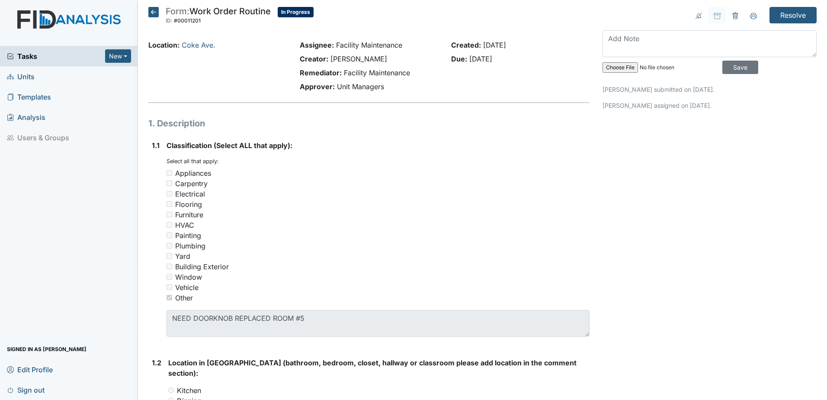
click at [157, 11] on icon at bounding box center [153, 12] width 10 height 10
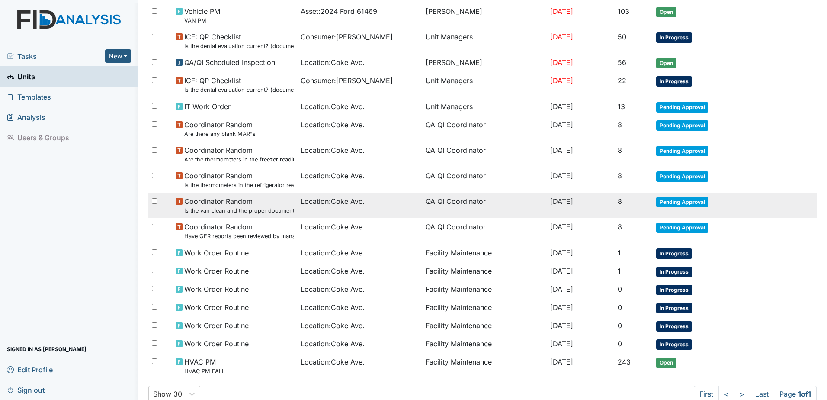
scroll to position [130, 0]
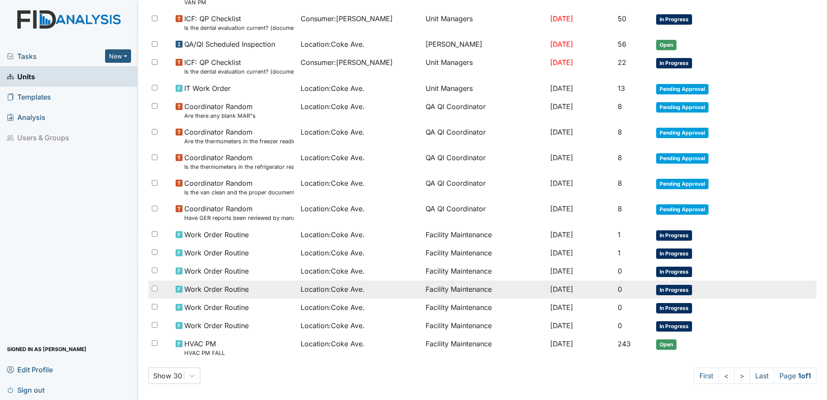
click at [671, 293] on span "In Progress" at bounding box center [674, 290] width 36 height 10
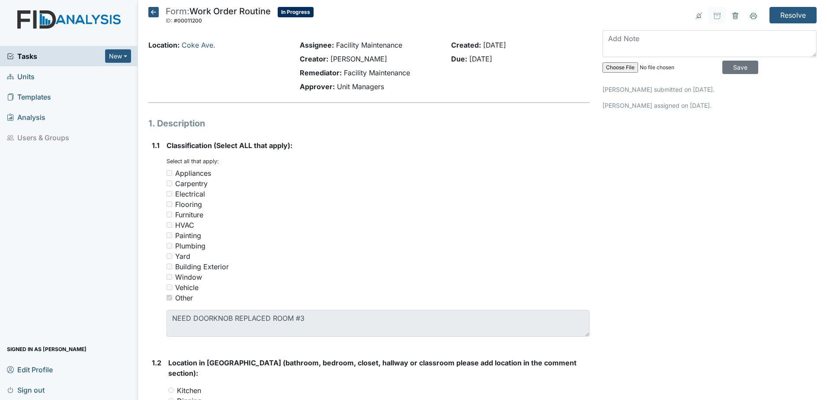
click at [151, 10] on icon at bounding box center [153, 12] width 10 height 10
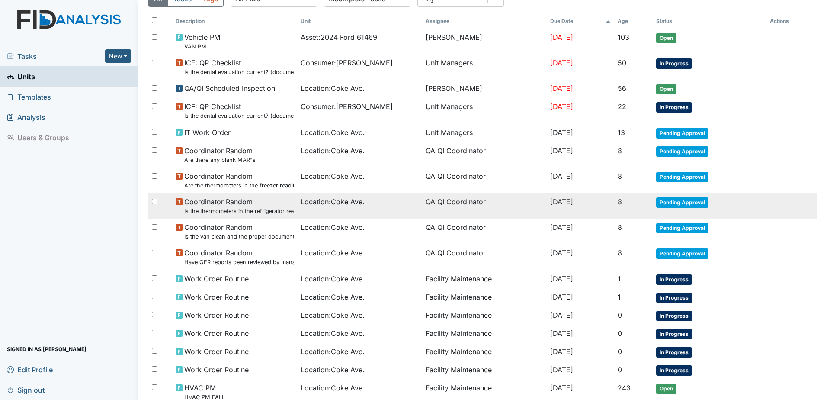
scroll to position [87, 0]
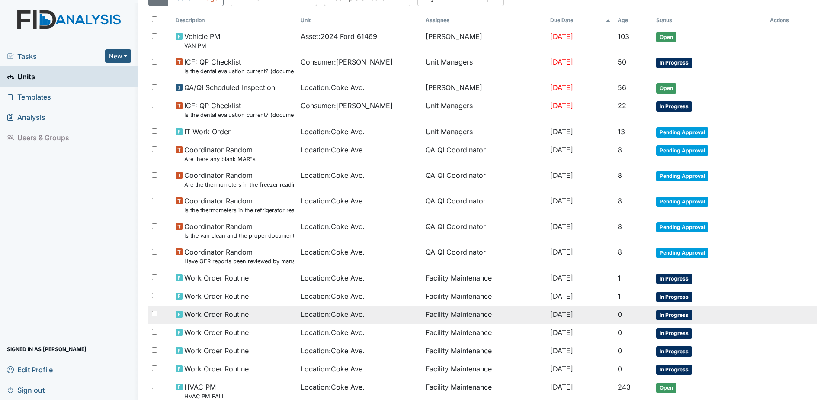
click at [669, 317] on span "In Progress" at bounding box center [674, 315] width 36 height 10
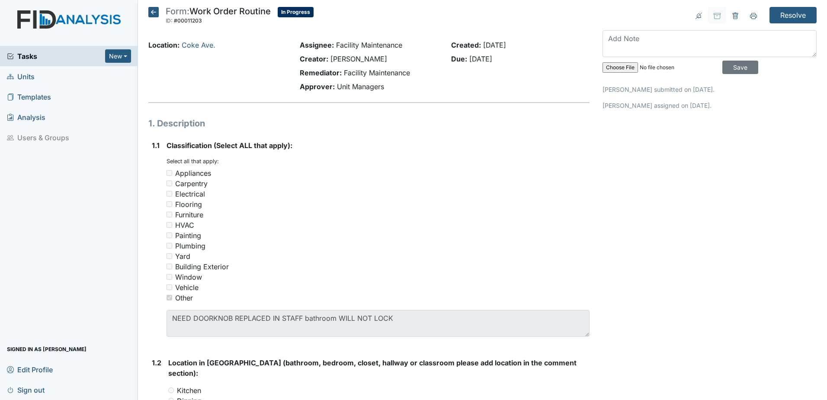
click at [153, 12] on icon at bounding box center [153, 12] width 10 height 10
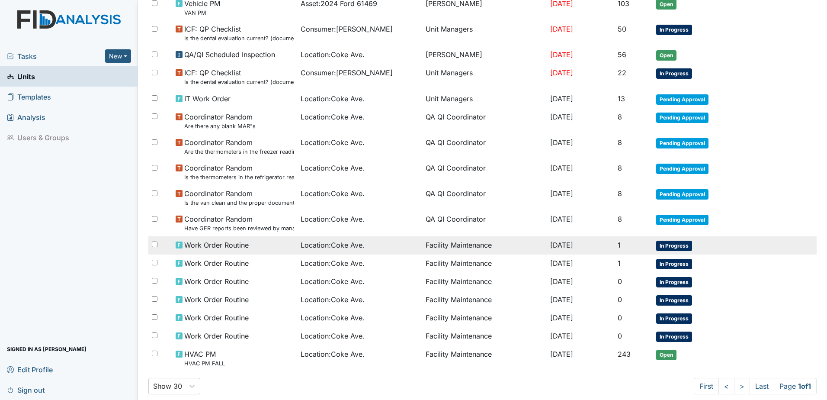
scroll to position [130, 0]
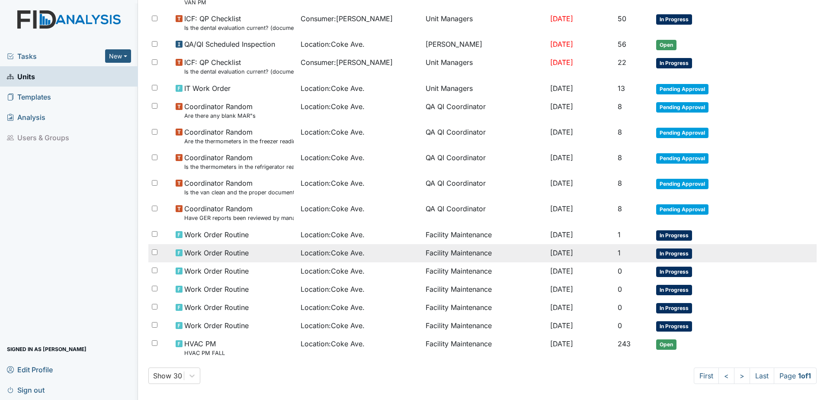
click at [676, 254] on span "In Progress" at bounding box center [674, 253] width 36 height 10
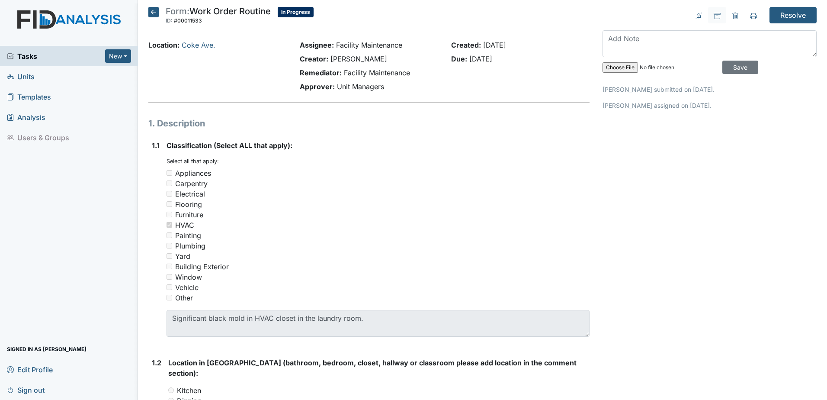
click at [157, 8] on icon at bounding box center [153, 12] width 10 height 10
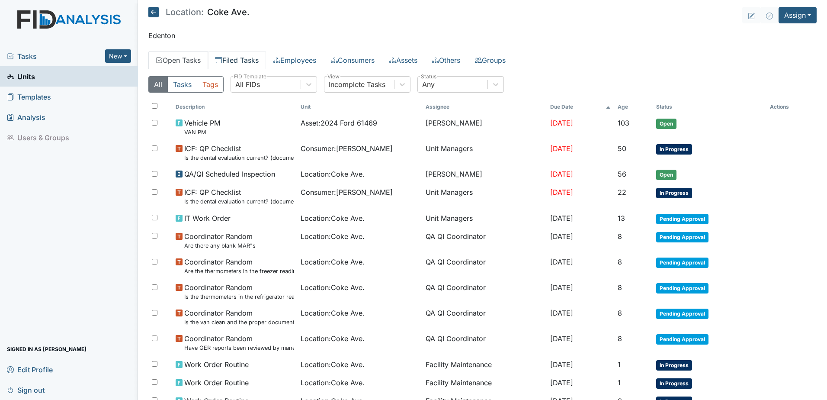
click at [235, 58] on link "Filed Tasks" at bounding box center [237, 60] width 58 height 18
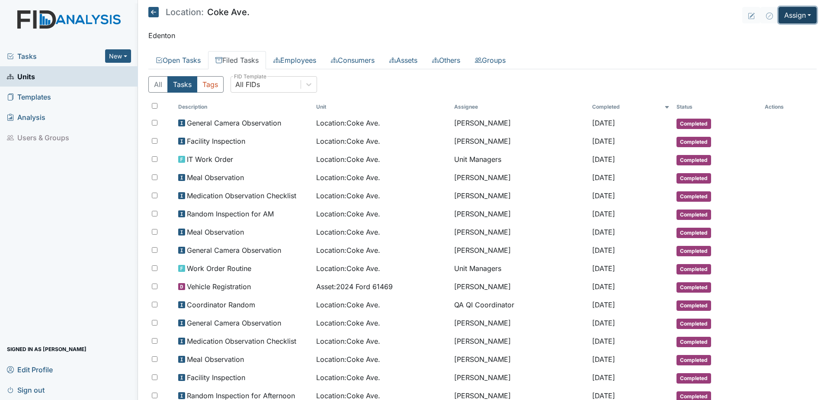
click at [801, 11] on button "Assign" at bounding box center [798, 15] width 38 height 16
click at [777, 32] on link "Assign Form" at bounding box center [777, 35] width 78 height 14
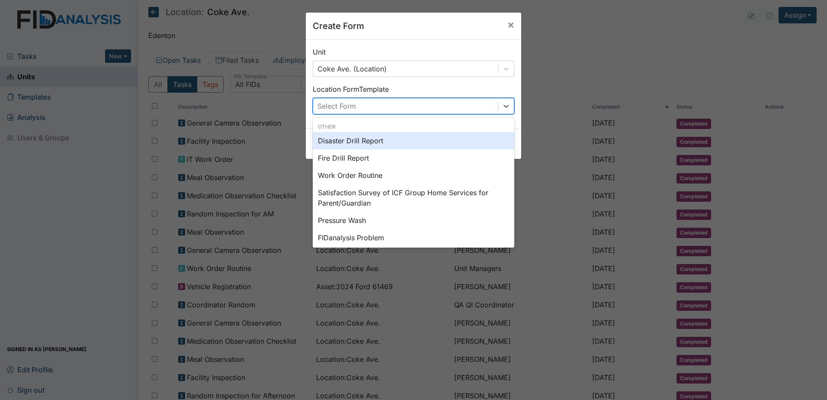
click at [450, 105] on div "Select Form" at bounding box center [405, 106] width 185 height 16
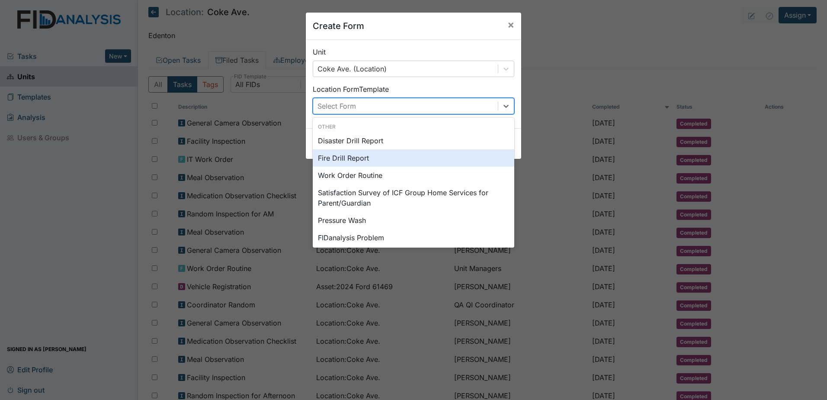
click at [422, 162] on div "Fire Drill Report" at bounding box center [414, 157] width 202 height 17
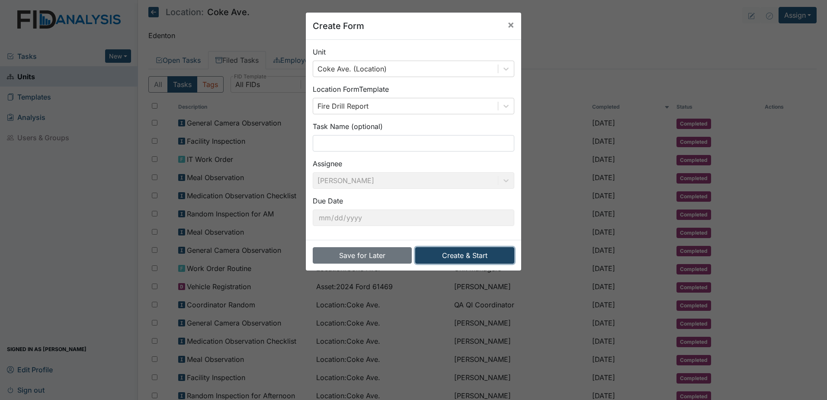
click at [482, 257] on button "Create & Start" at bounding box center [464, 255] width 99 height 16
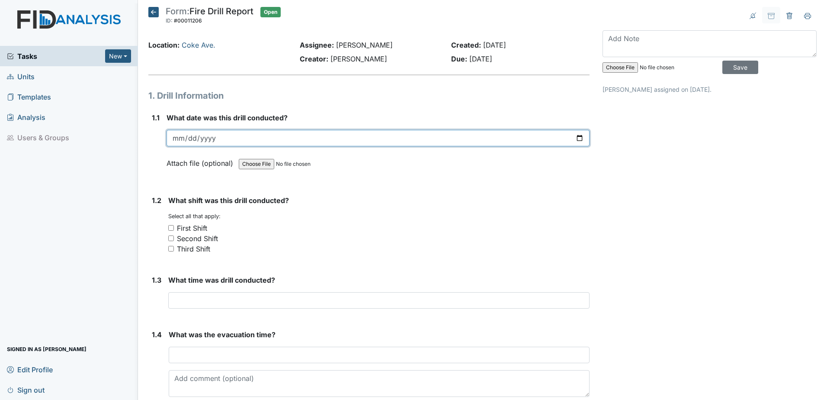
click at [575, 137] on input "date" at bounding box center [378, 138] width 423 height 16
type input "[DATE]"
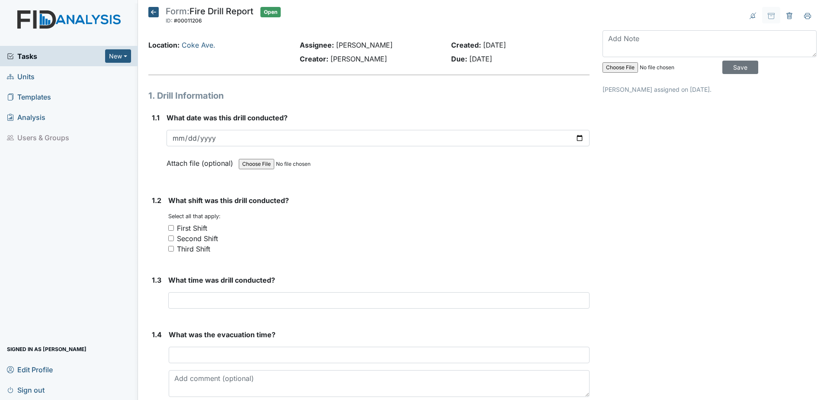
click at [170, 226] on input "First Shift" at bounding box center [171, 228] width 6 height 6
checkbox input "true"
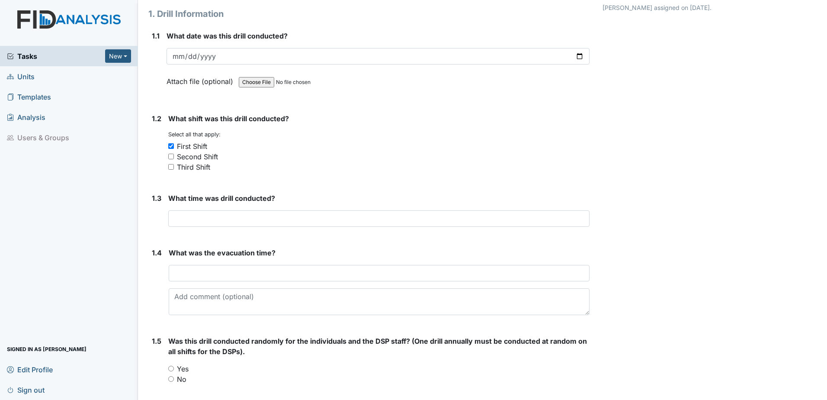
scroll to position [87, 0]
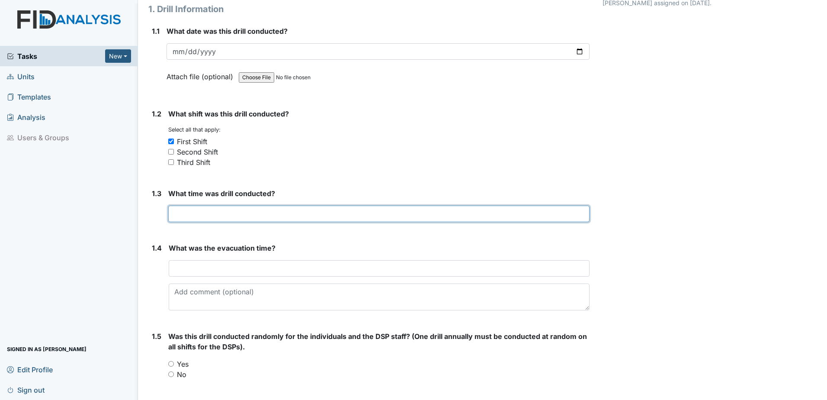
click at [267, 208] on input "text" at bounding box center [378, 214] width 421 height 16
type input "1:30PM"
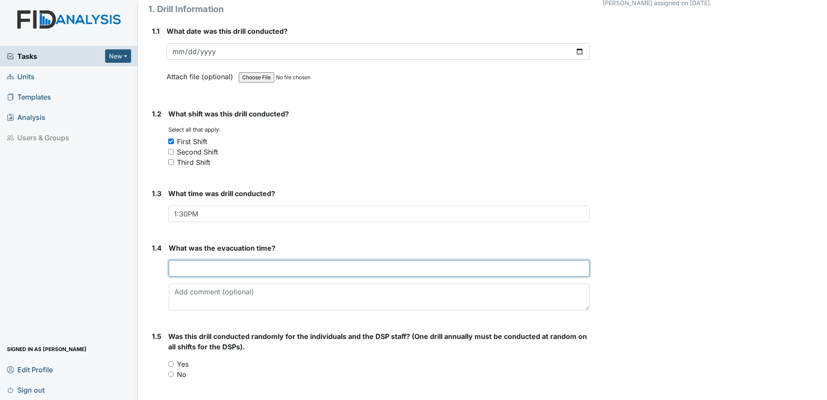
click at [268, 265] on input "text" at bounding box center [379, 268] width 421 height 16
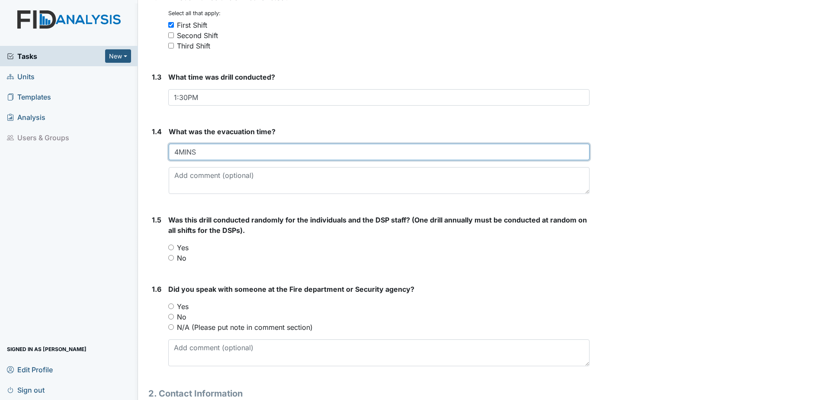
scroll to position [260, 0]
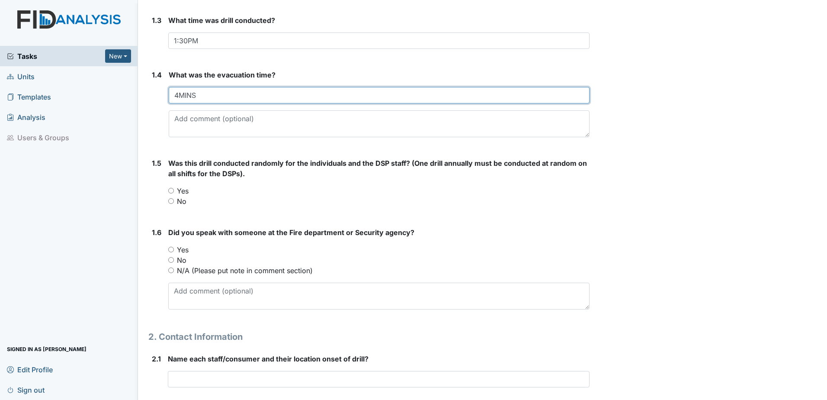
type input "4MINS"
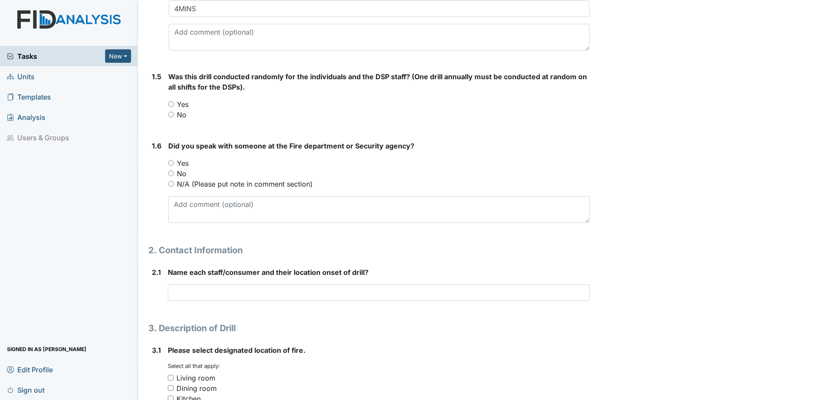
click at [172, 103] on input "Yes" at bounding box center [171, 104] width 6 height 6
radio input "true"
click at [176, 151] on div "Did you speak with someone at the Fire department or Security agency? You must …" at bounding box center [378, 182] width 421 height 82
click at [171, 163] on input "Yes" at bounding box center [171, 163] width 6 height 6
radio input "true"
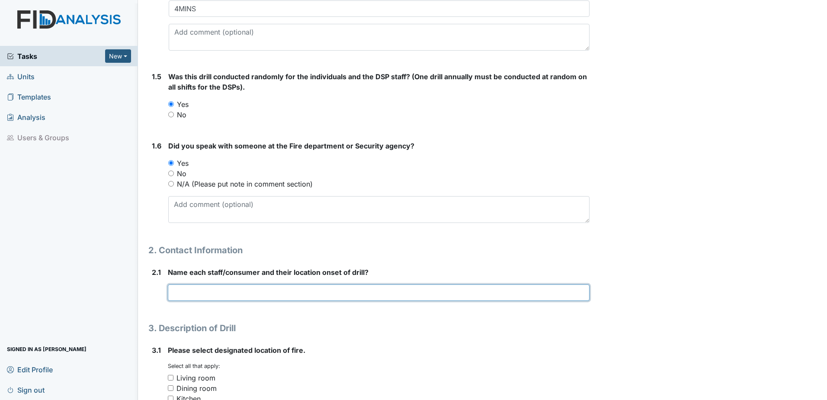
click at [181, 299] on input "text" at bounding box center [379, 292] width 422 height 16
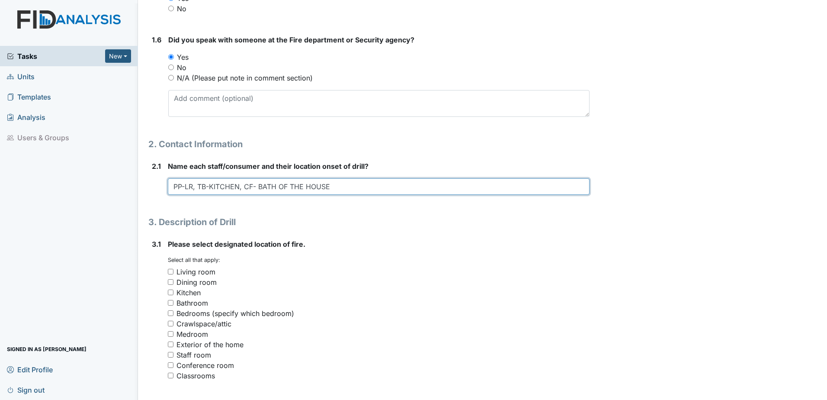
scroll to position [519, 0]
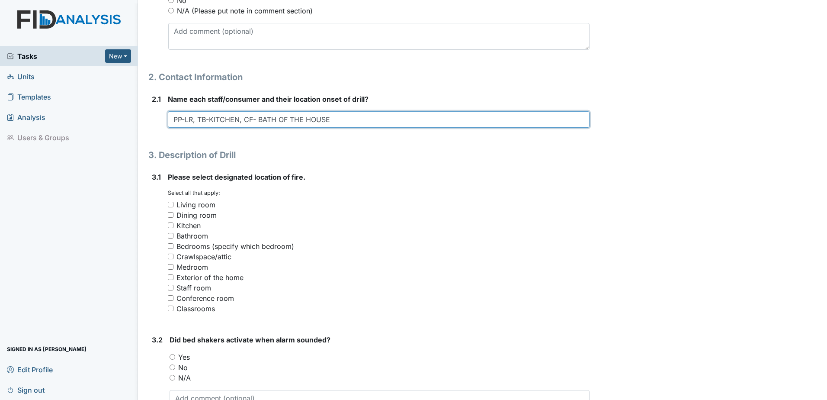
type input "PP-LR, TB-KITCHEN, CF- BATH OF THE HOUSE"
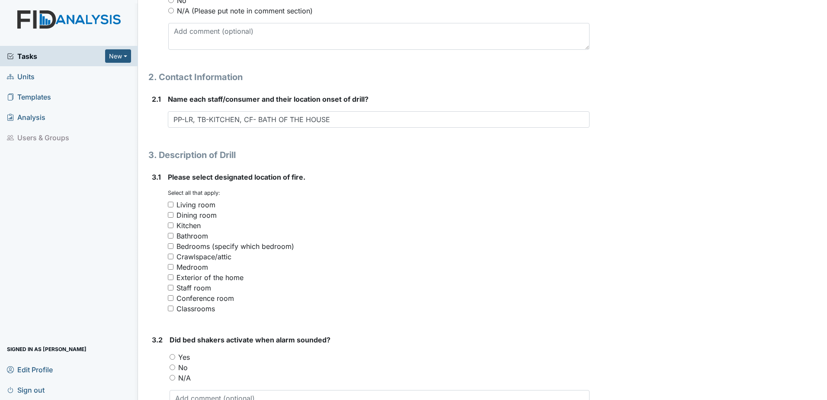
click at [171, 287] on input "Staff room" at bounding box center [171, 288] width 6 height 6
checkbox input "true"
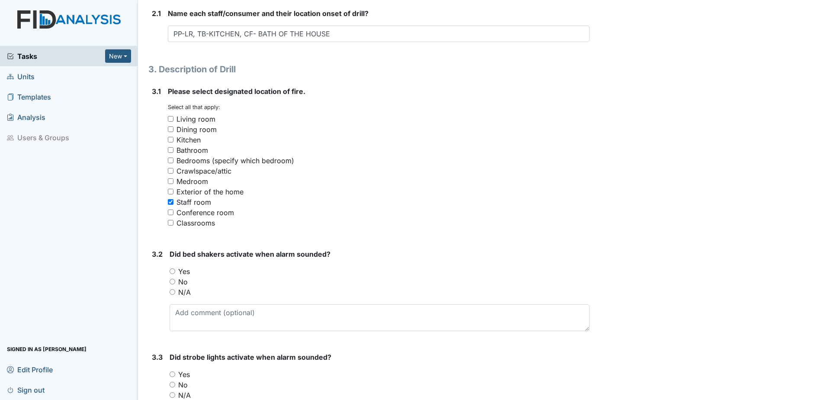
scroll to position [606, 0]
click at [171, 291] on input "N/A" at bounding box center [173, 291] width 6 height 6
radio input "true"
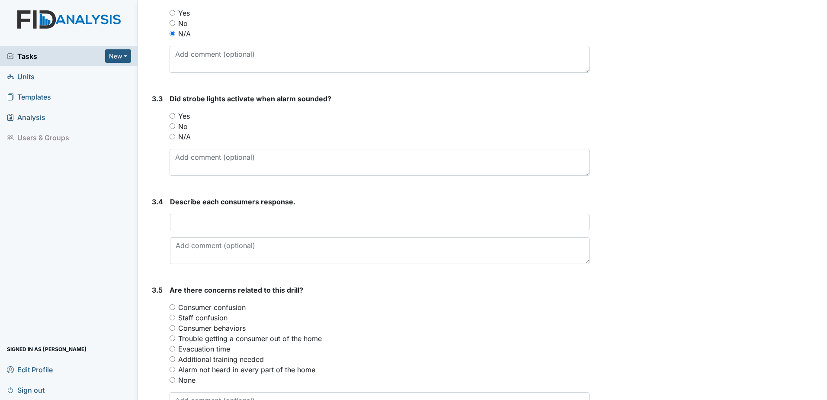
scroll to position [865, 0]
click at [172, 114] on input "Yes" at bounding box center [173, 114] width 6 height 6
radio input "true"
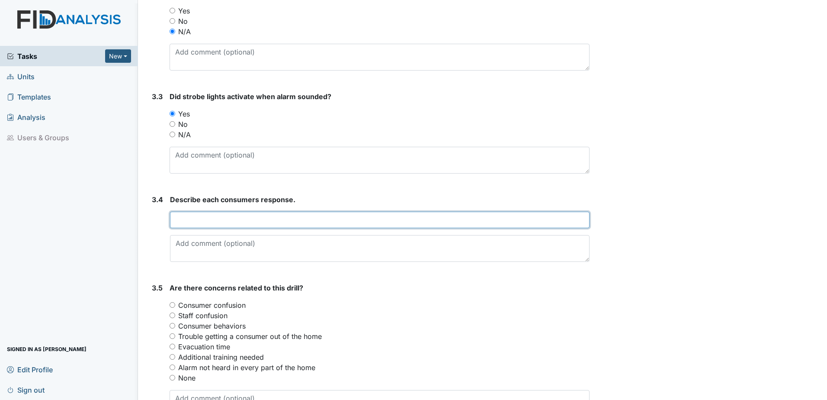
click at [214, 221] on input "text" at bounding box center [380, 220] width 420 height 16
type input "READY TO GET OUT THE HOUSE"
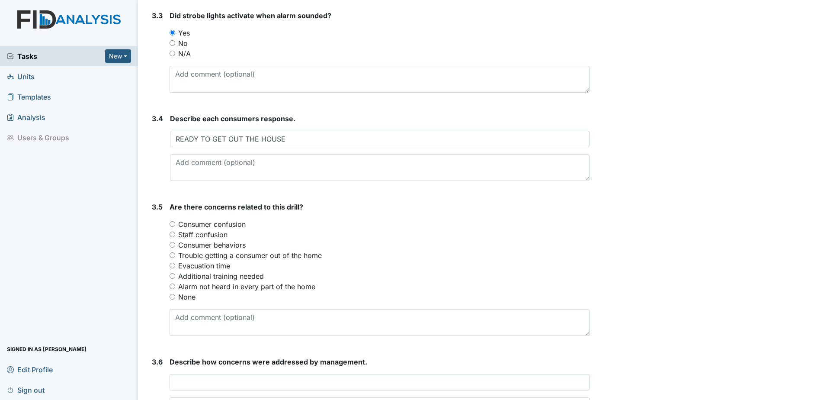
scroll to position [952, 0]
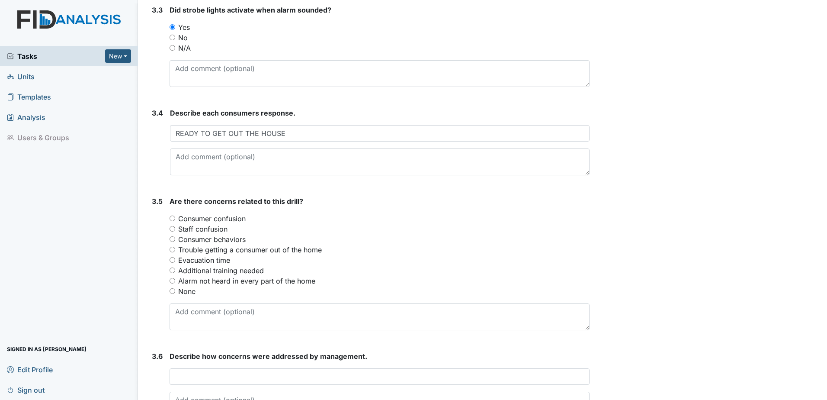
drag, startPoint x: 170, startPoint y: 292, endPoint x: 208, endPoint y: 304, distance: 40.0
click at [171, 292] on input "None" at bounding box center [173, 291] width 6 height 6
radio input "true"
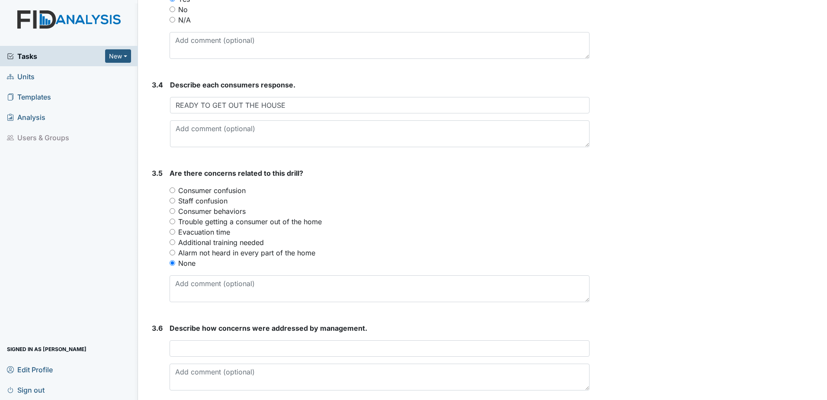
scroll to position [1015, 0]
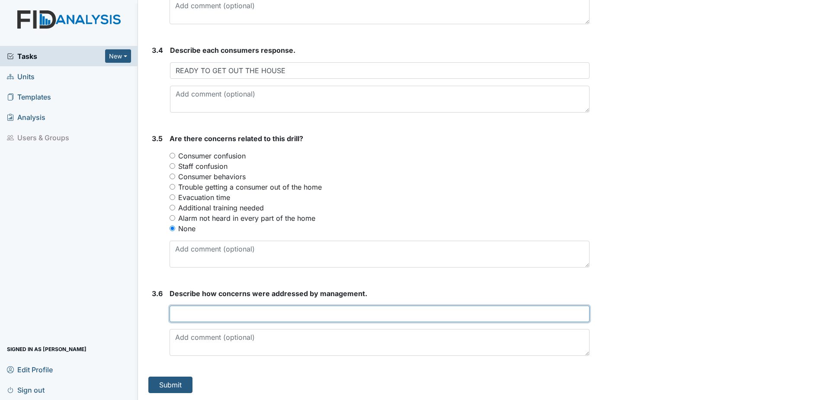
click at [361, 310] on input "text" at bounding box center [380, 314] width 420 height 16
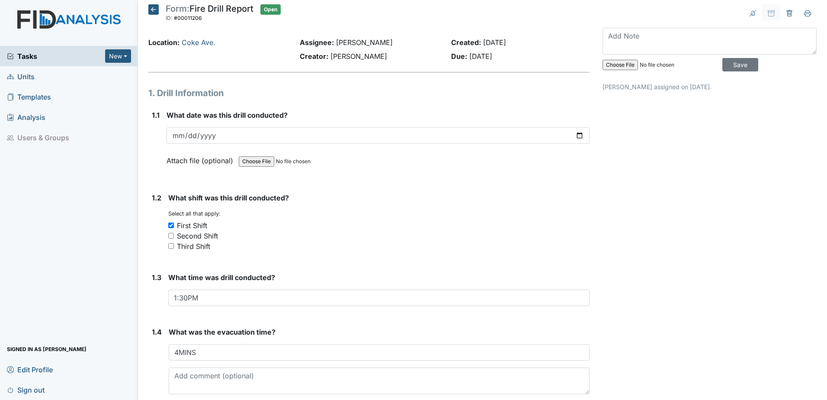
scroll to position [0, 0]
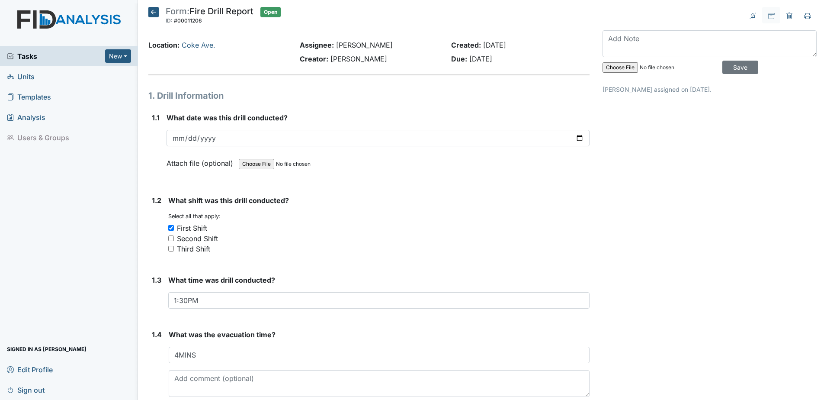
type input "EVERYONE DONE GOOD"
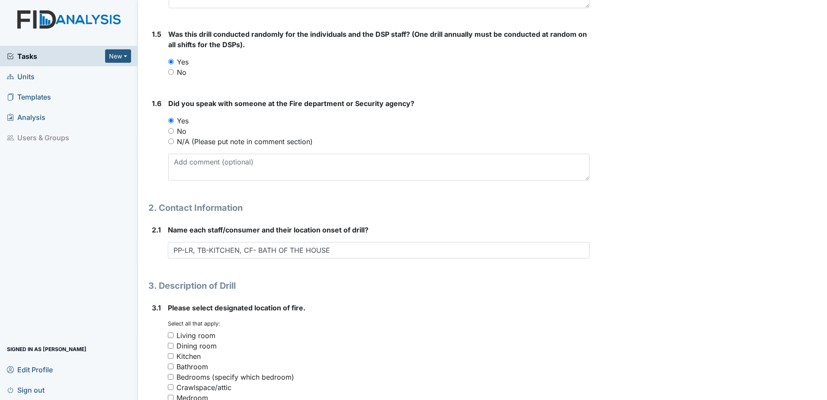
scroll to position [389, 0]
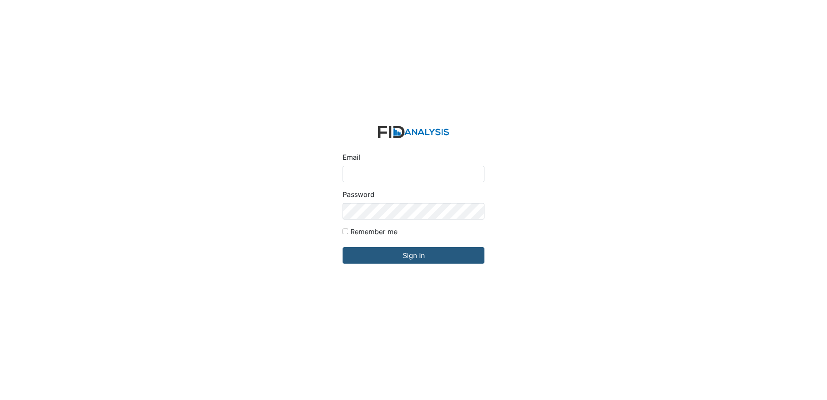
click at [398, 172] on input "Email" at bounding box center [414, 174] width 142 height 16
type input "[EMAIL_ADDRESS][DOMAIN_NAME]"
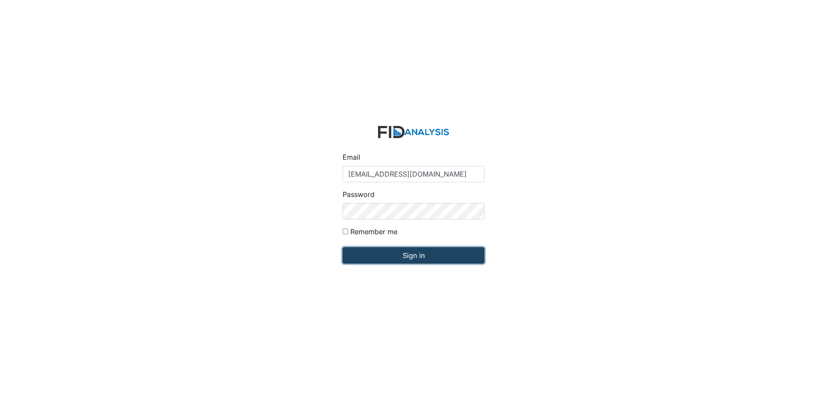
click at [391, 253] on input "Sign in" at bounding box center [414, 255] width 142 height 16
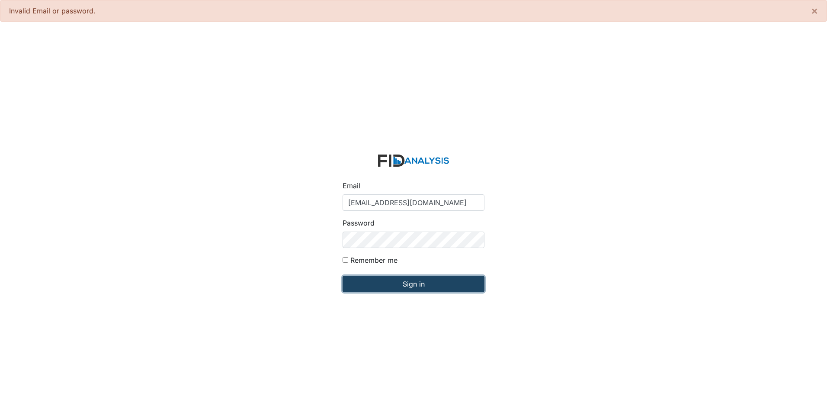
click at [405, 283] on input "Sign in" at bounding box center [414, 284] width 142 height 16
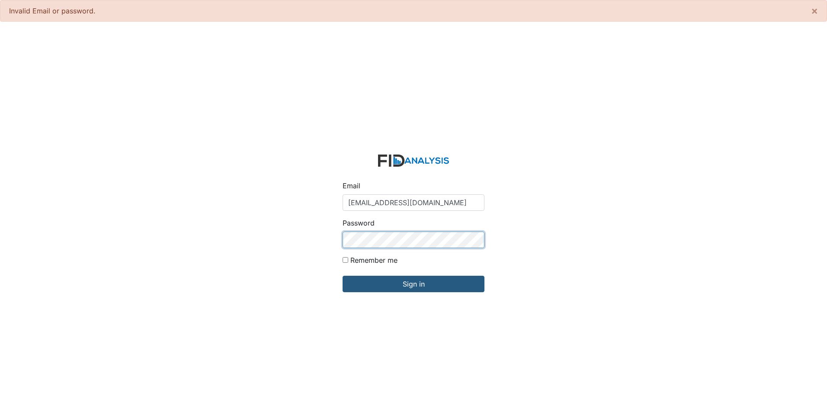
click at [343, 276] on input "Sign in" at bounding box center [414, 284] width 142 height 16
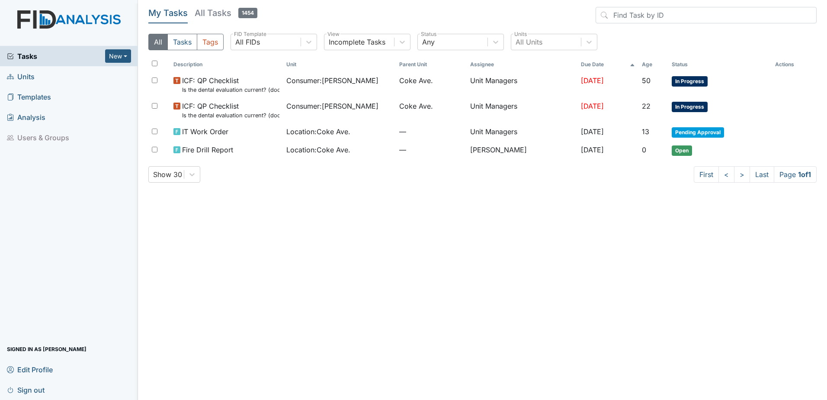
click at [31, 78] on span "Units" at bounding box center [21, 76] width 28 height 13
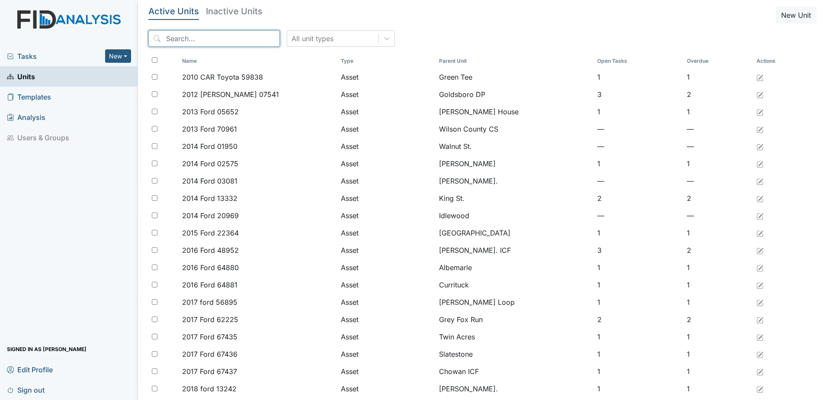
click at [213, 40] on input "search" at bounding box center [214, 38] width 132 height 16
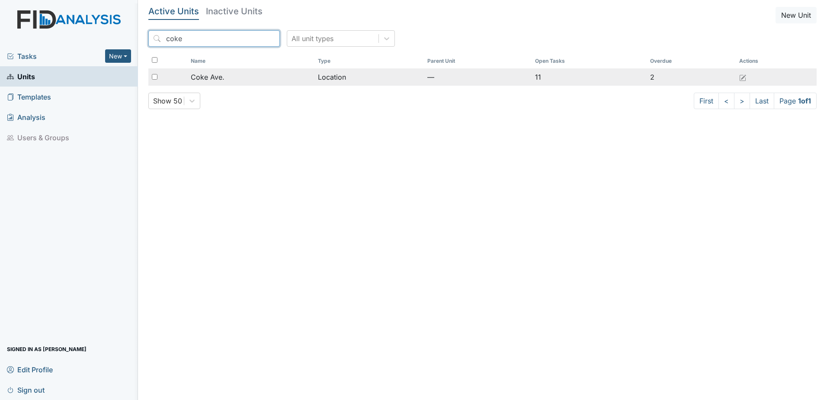
type input "coke"
click at [268, 84] on td "Coke Ave." at bounding box center [250, 76] width 127 height 17
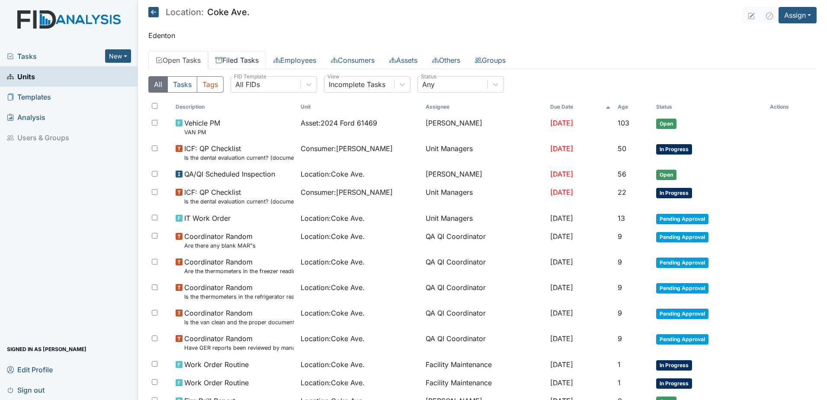
click at [262, 53] on link "Filed Tasks" at bounding box center [237, 60] width 58 height 18
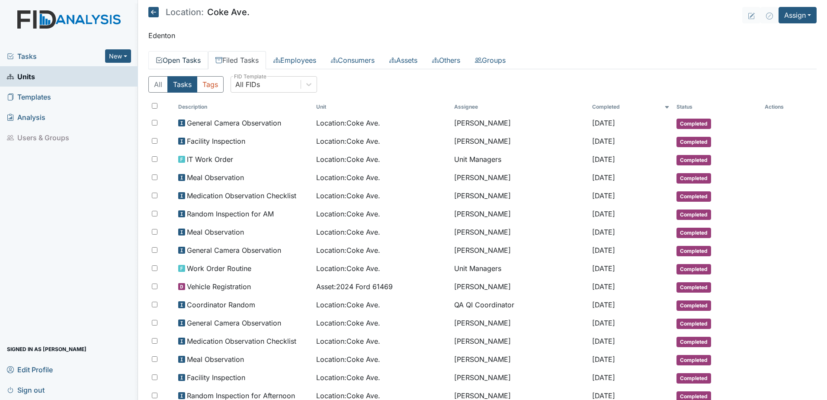
click at [183, 56] on link "Open Tasks" at bounding box center [178, 60] width 60 height 18
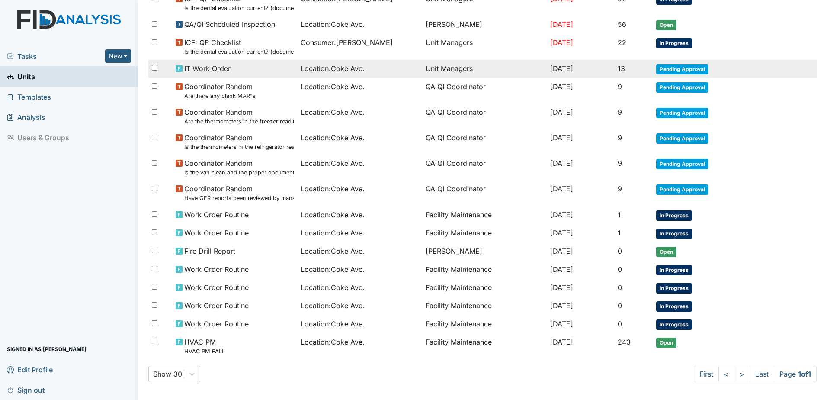
scroll to position [153, 0]
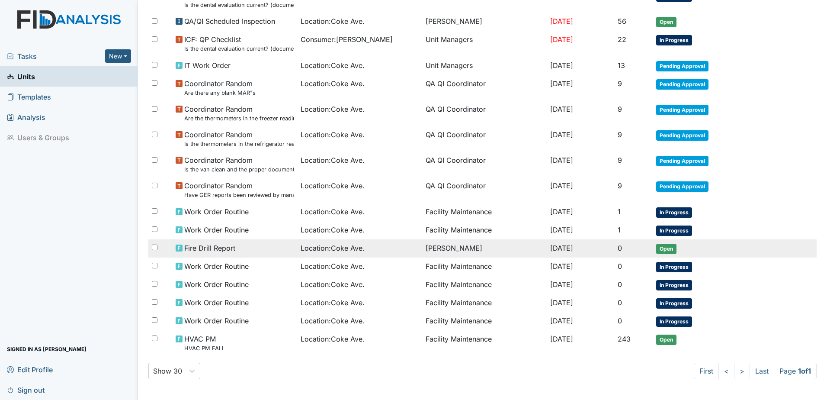
click at [460, 250] on td "[PERSON_NAME]" at bounding box center [484, 248] width 125 height 18
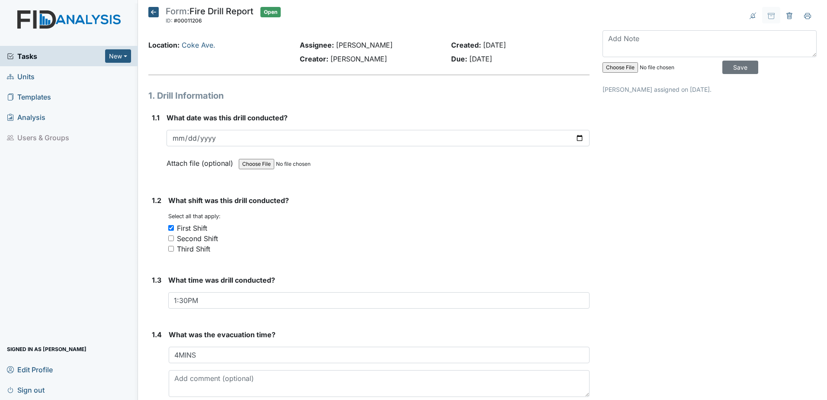
click at [623, 69] on input "file" at bounding box center [662, 67] width 118 height 21
type input "C:\fakepath\FIRE DRILL 9-9-2025_0001.pdf"
click at [740, 64] on input "Save" at bounding box center [741, 67] width 36 height 13
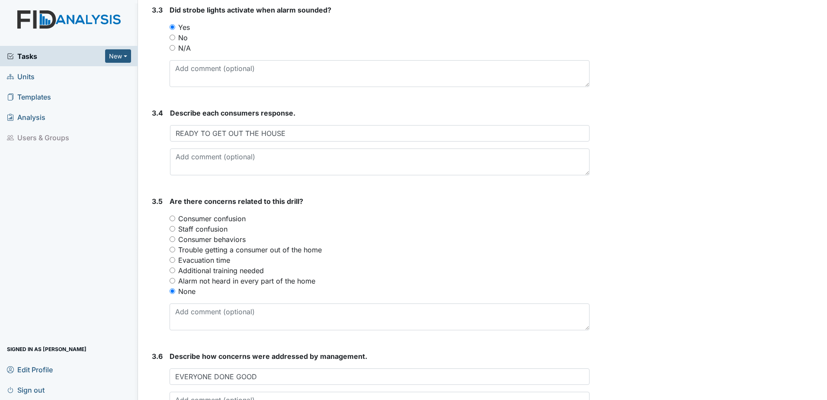
scroll to position [1015, 0]
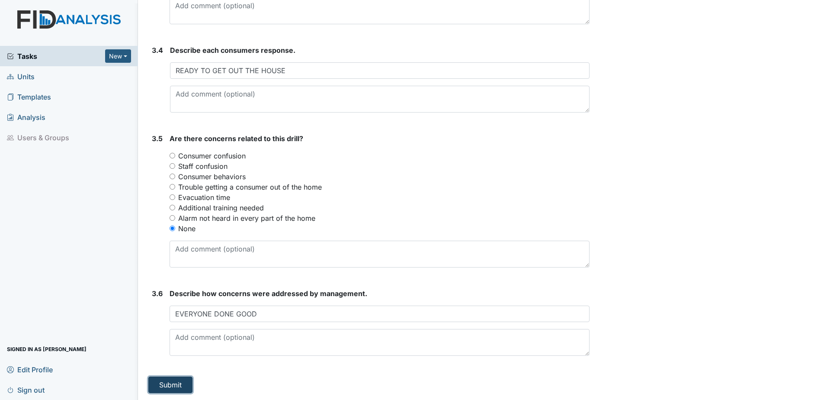
click at [173, 388] on button "Submit" at bounding box center [170, 384] width 44 height 16
